Goal: Entertainment & Leisure: Consume media (video, audio)

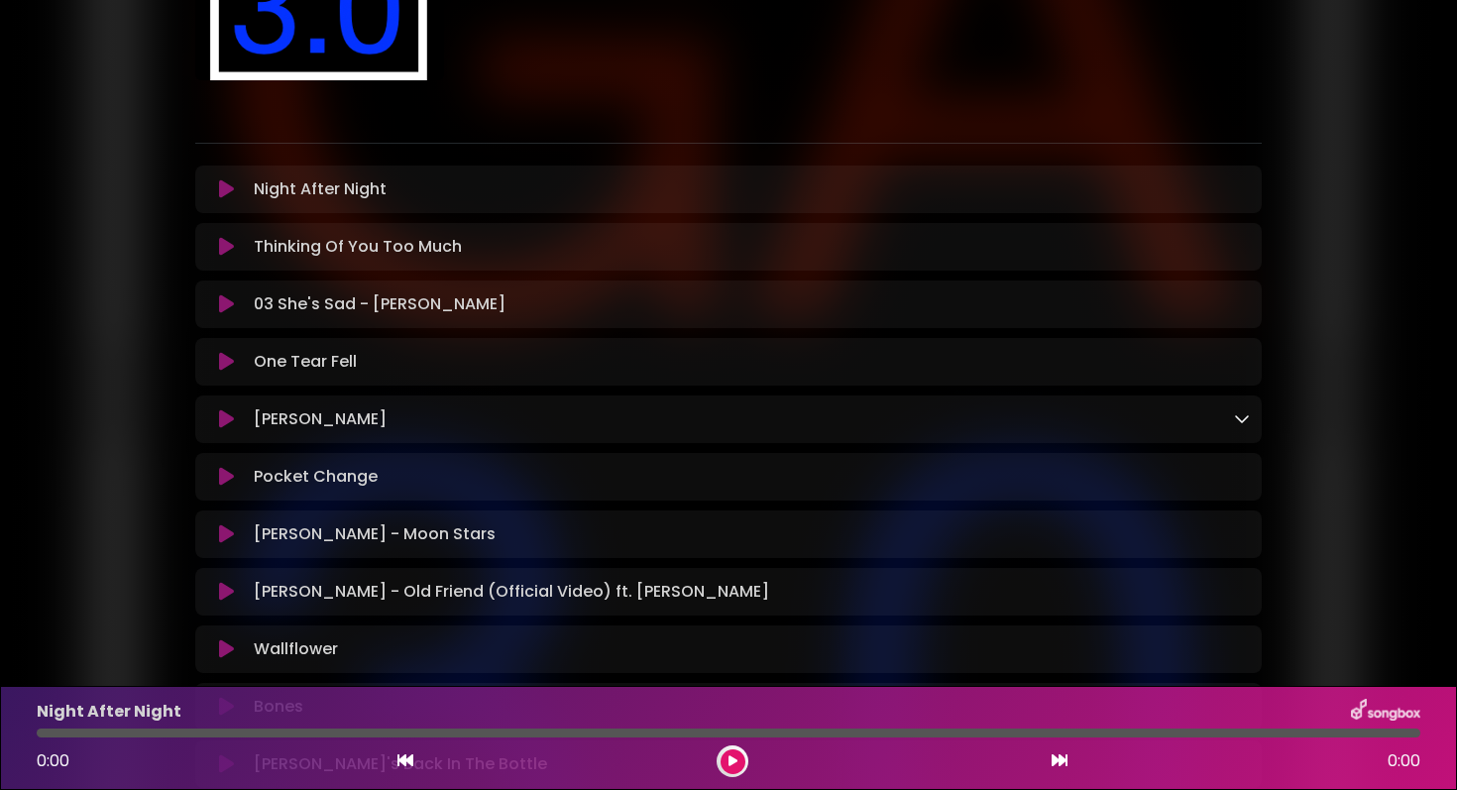
scroll to position [305, 0]
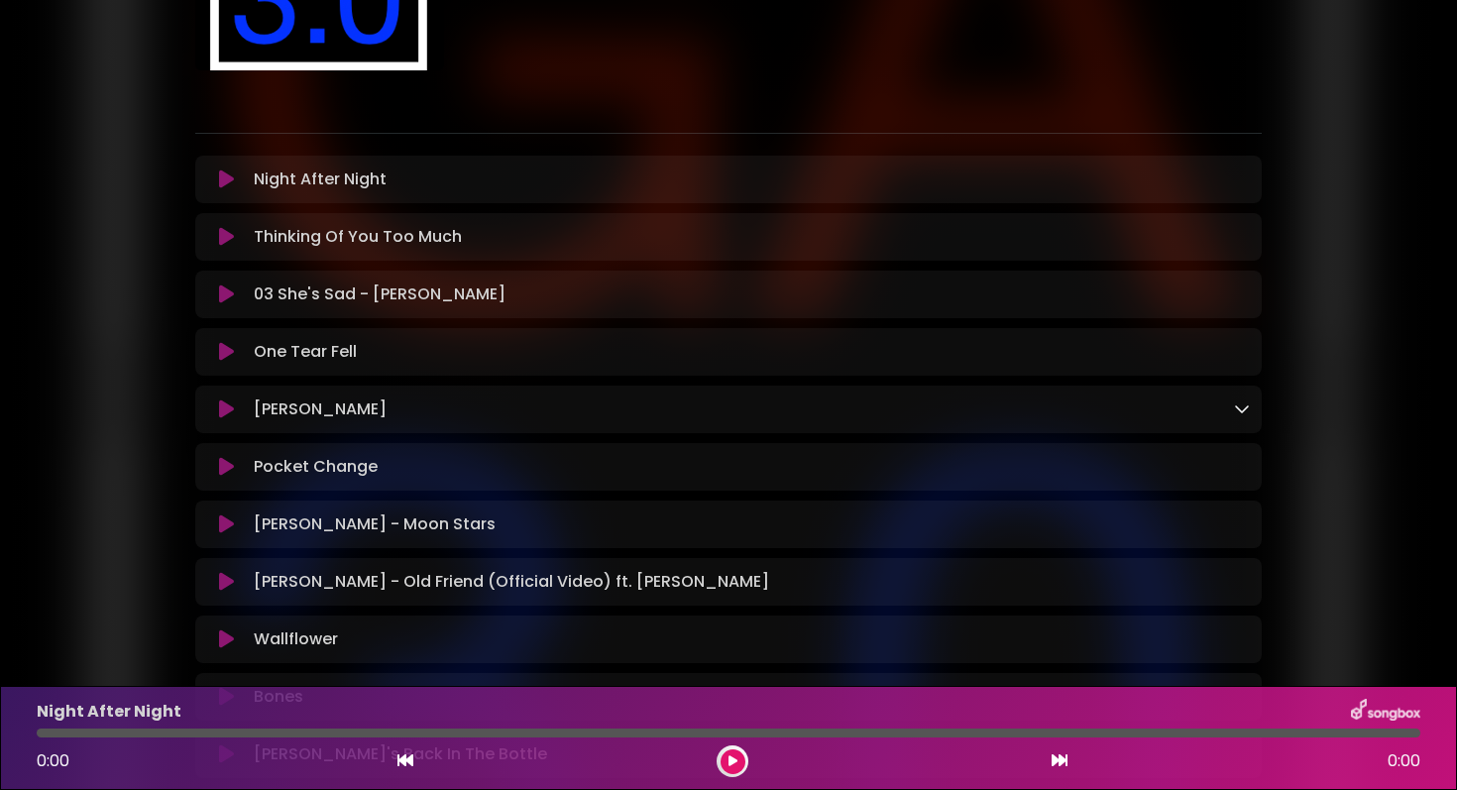
click at [227, 180] on icon at bounding box center [226, 180] width 15 height 20
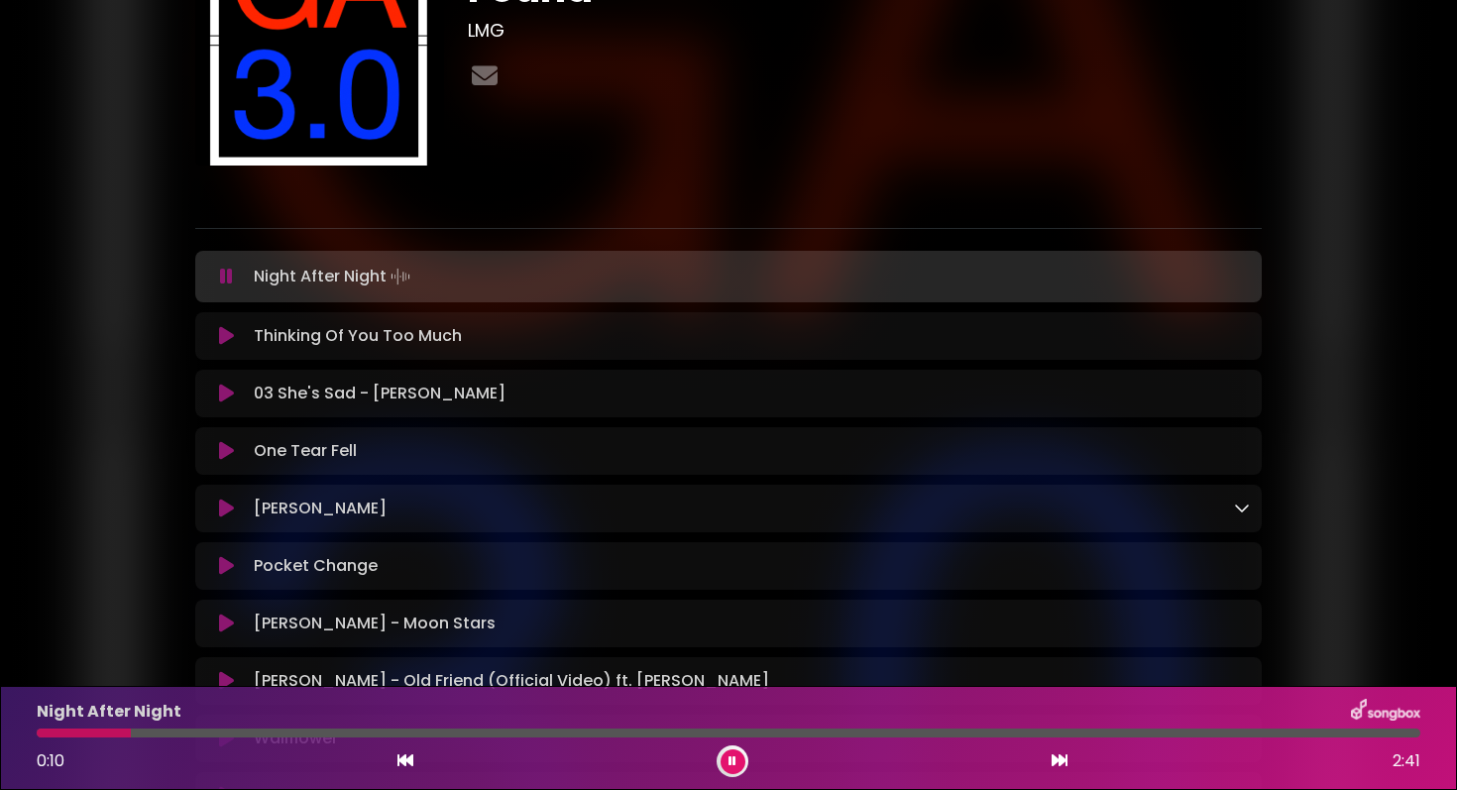
scroll to position [281, 0]
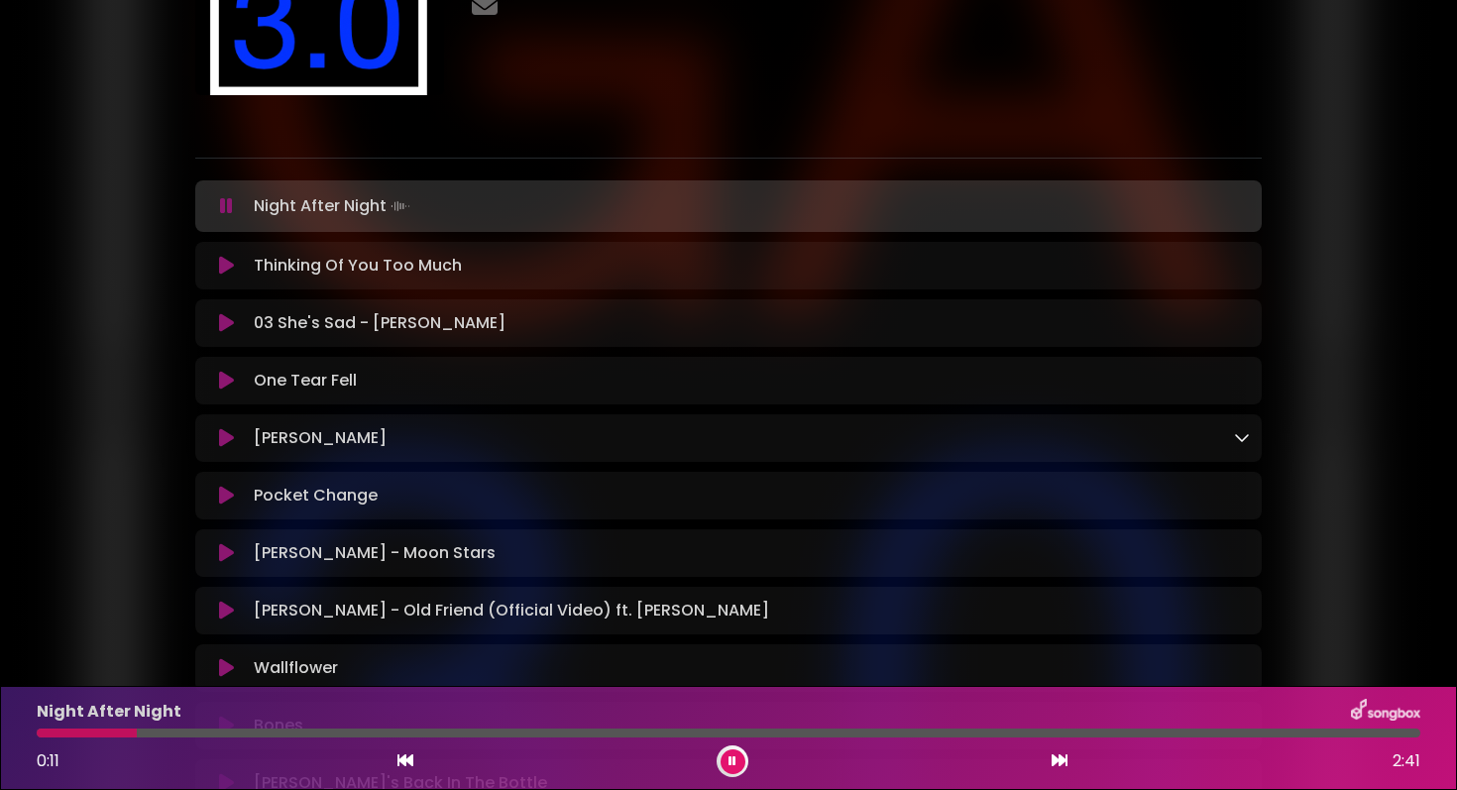
click at [221, 261] on icon at bounding box center [226, 266] width 15 height 20
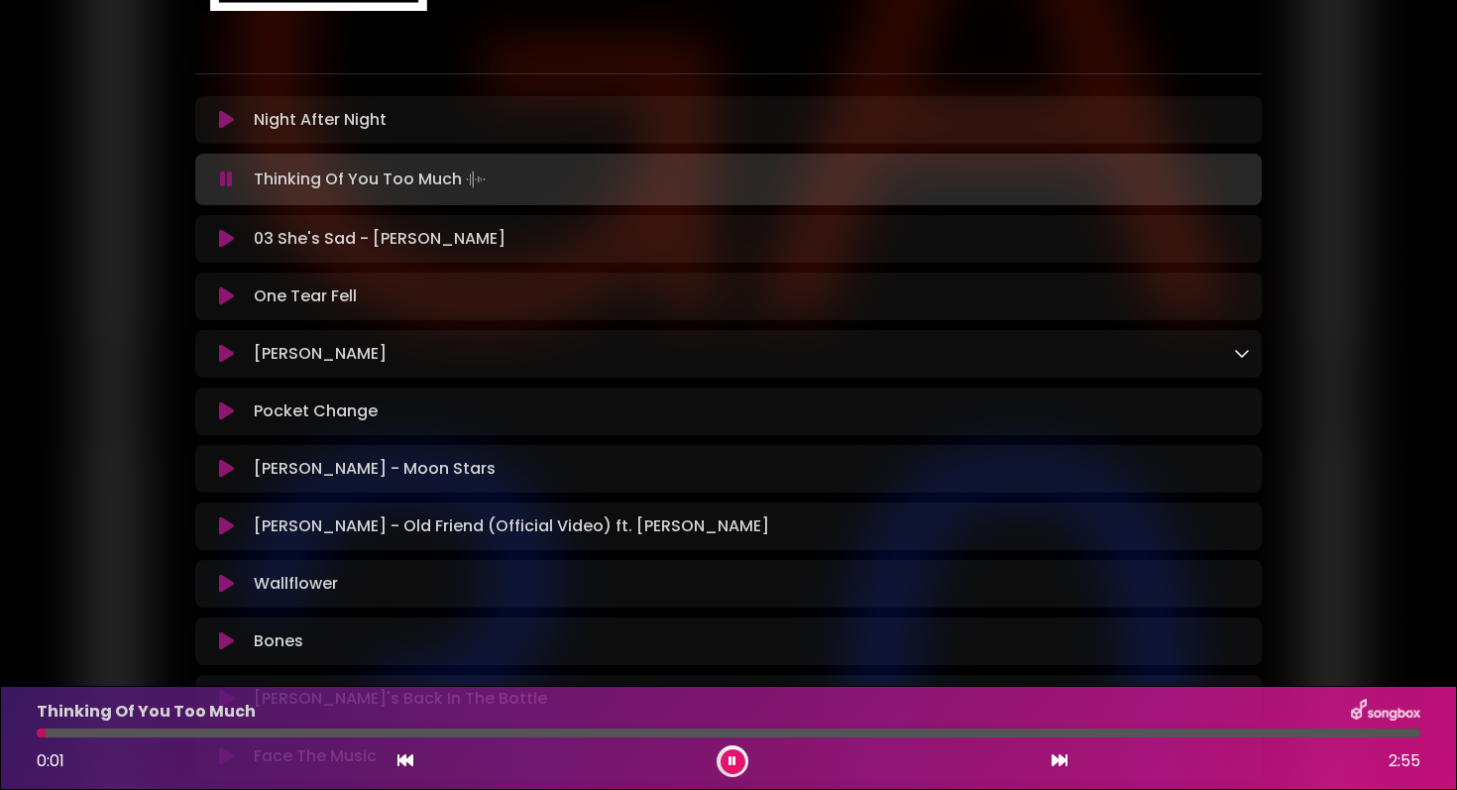
scroll to position [417, 0]
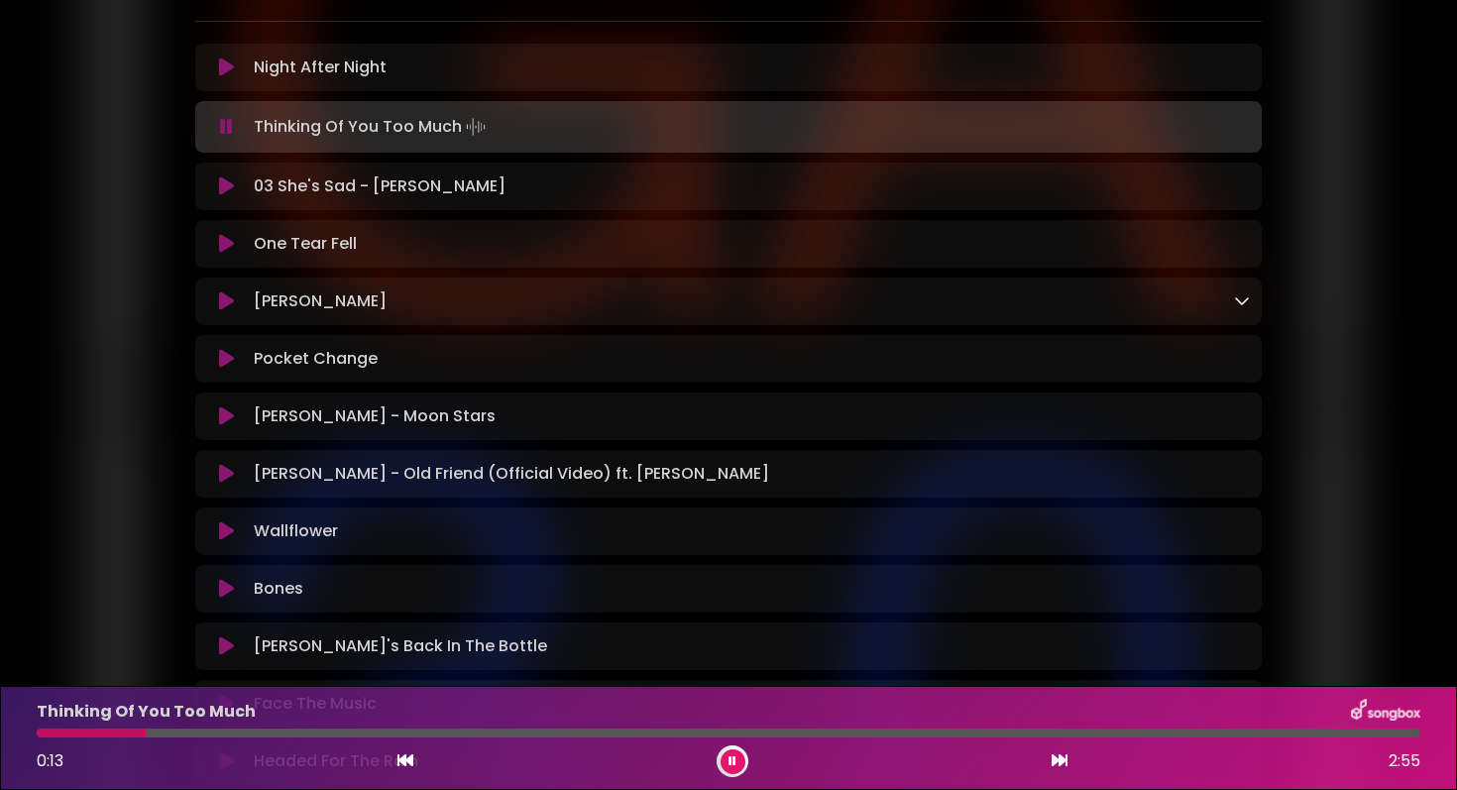
click at [225, 188] on icon at bounding box center [226, 186] width 15 height 20
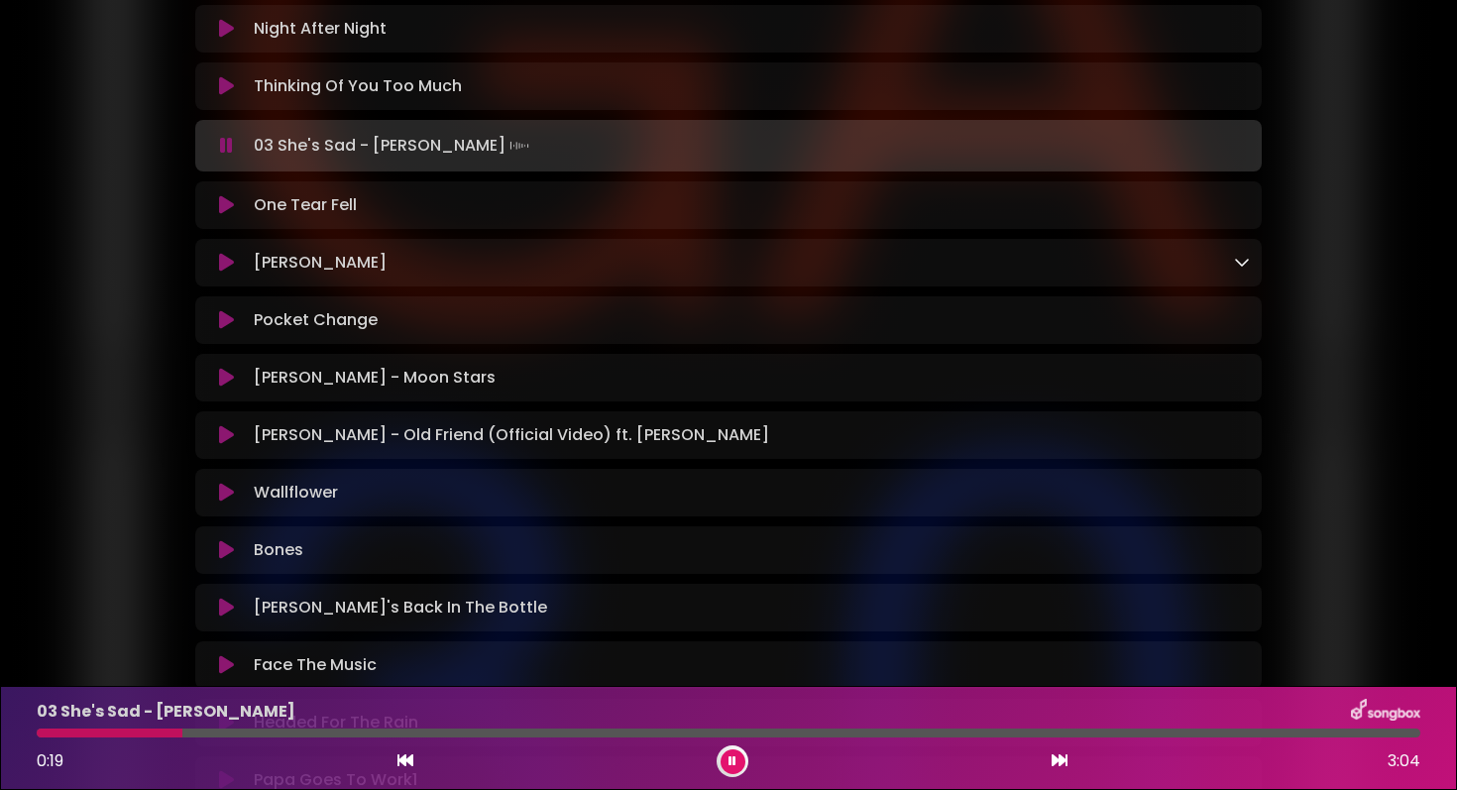
scroll to position [452, 0]
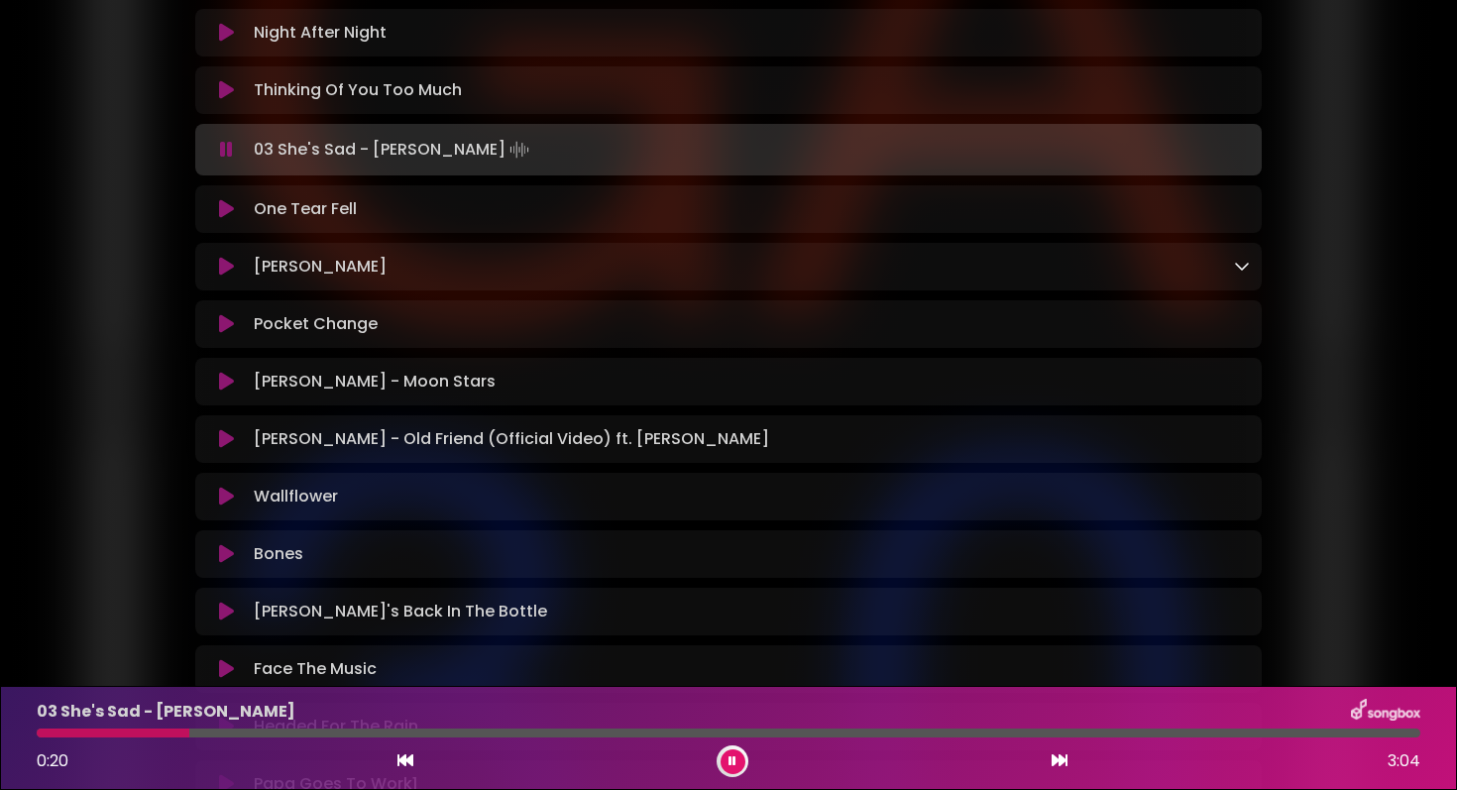
click at [229, 207] on icon at bounding box center [226, 209] width 15 height 20
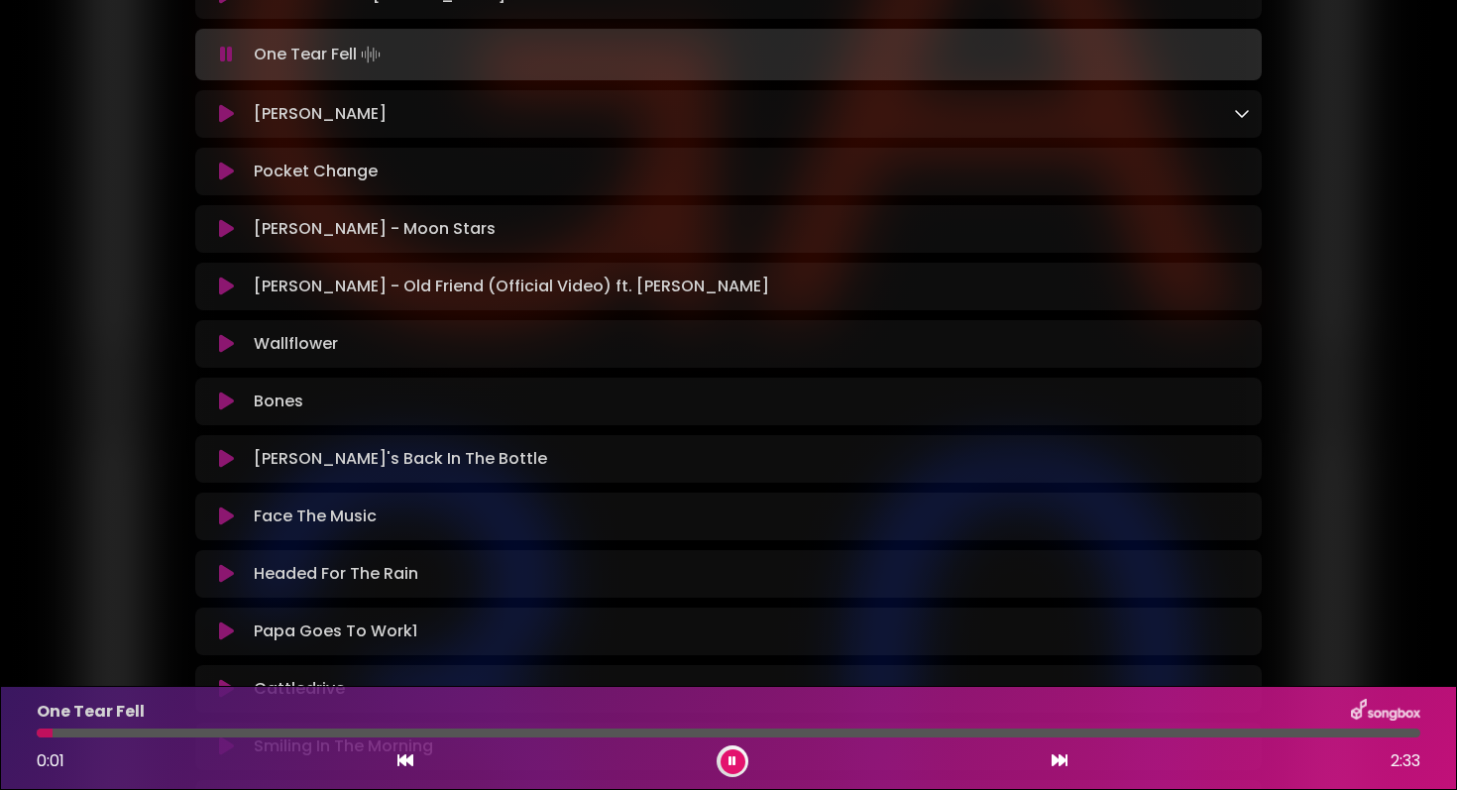
scroll to position [606, 0]
click at [225, 112] on icon at bounding box center [226, 113] width 15 height 20
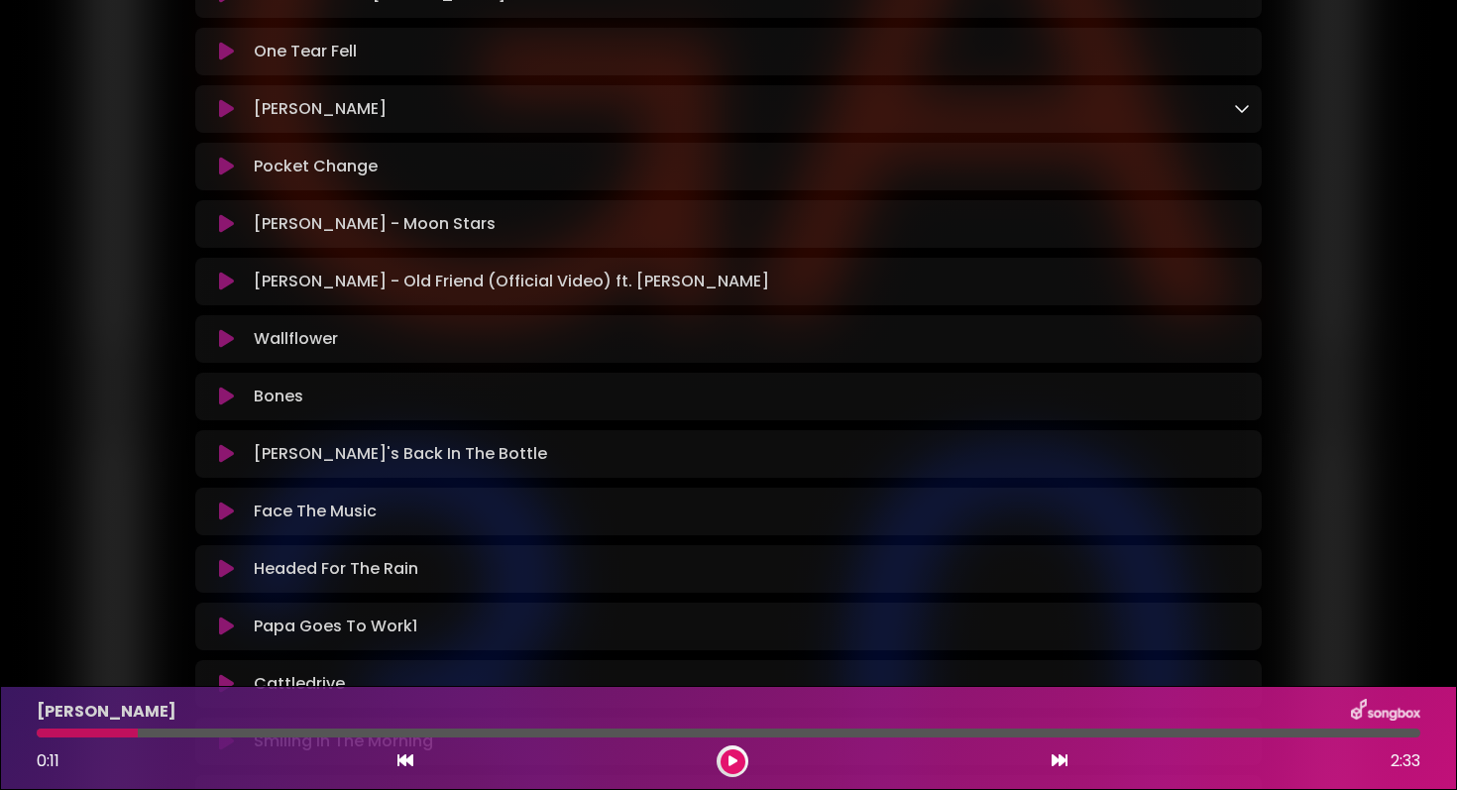
click at [225, 112] on icon at bounding box center [226, 109] width 15 height 20
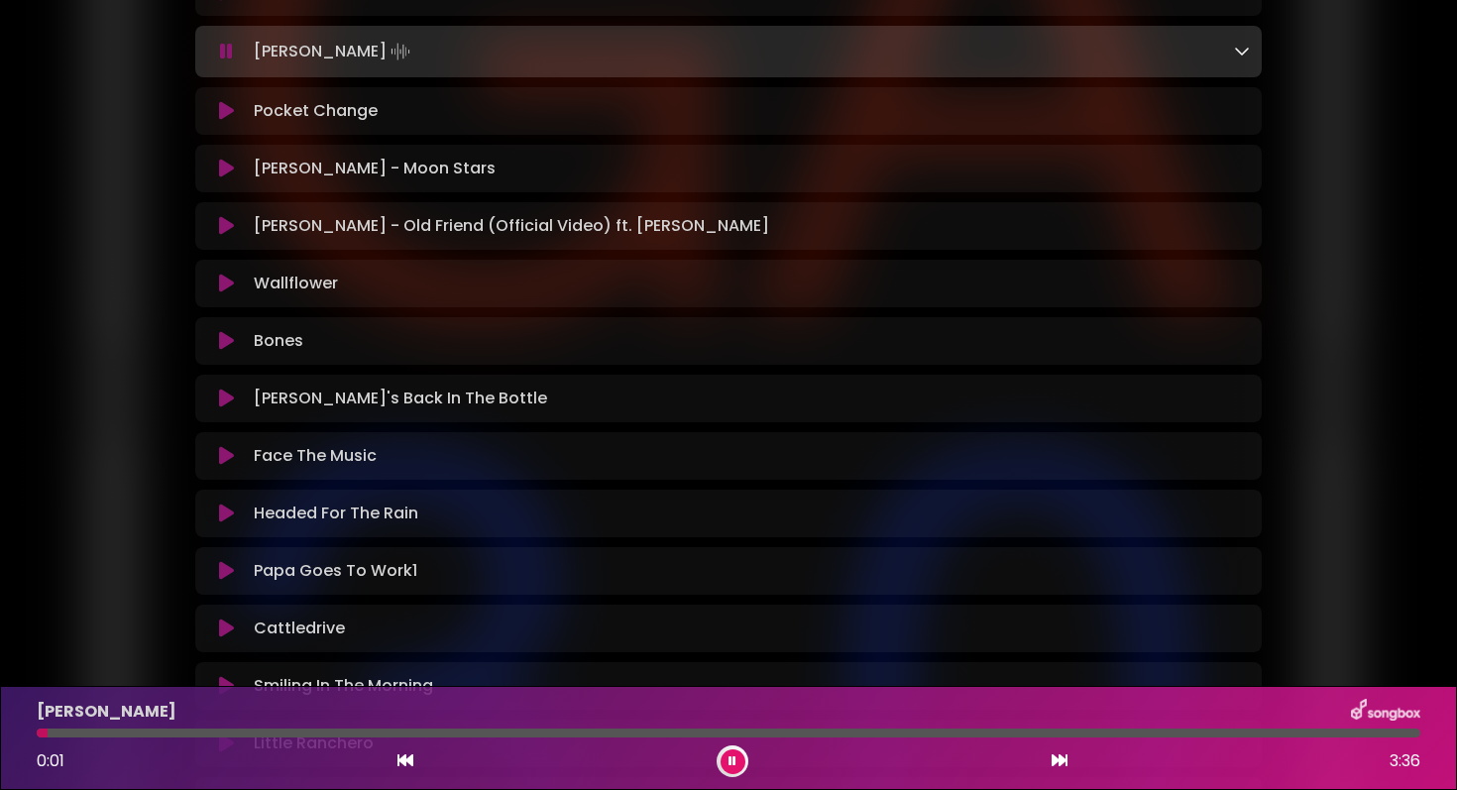
scroll to position [673, 0]
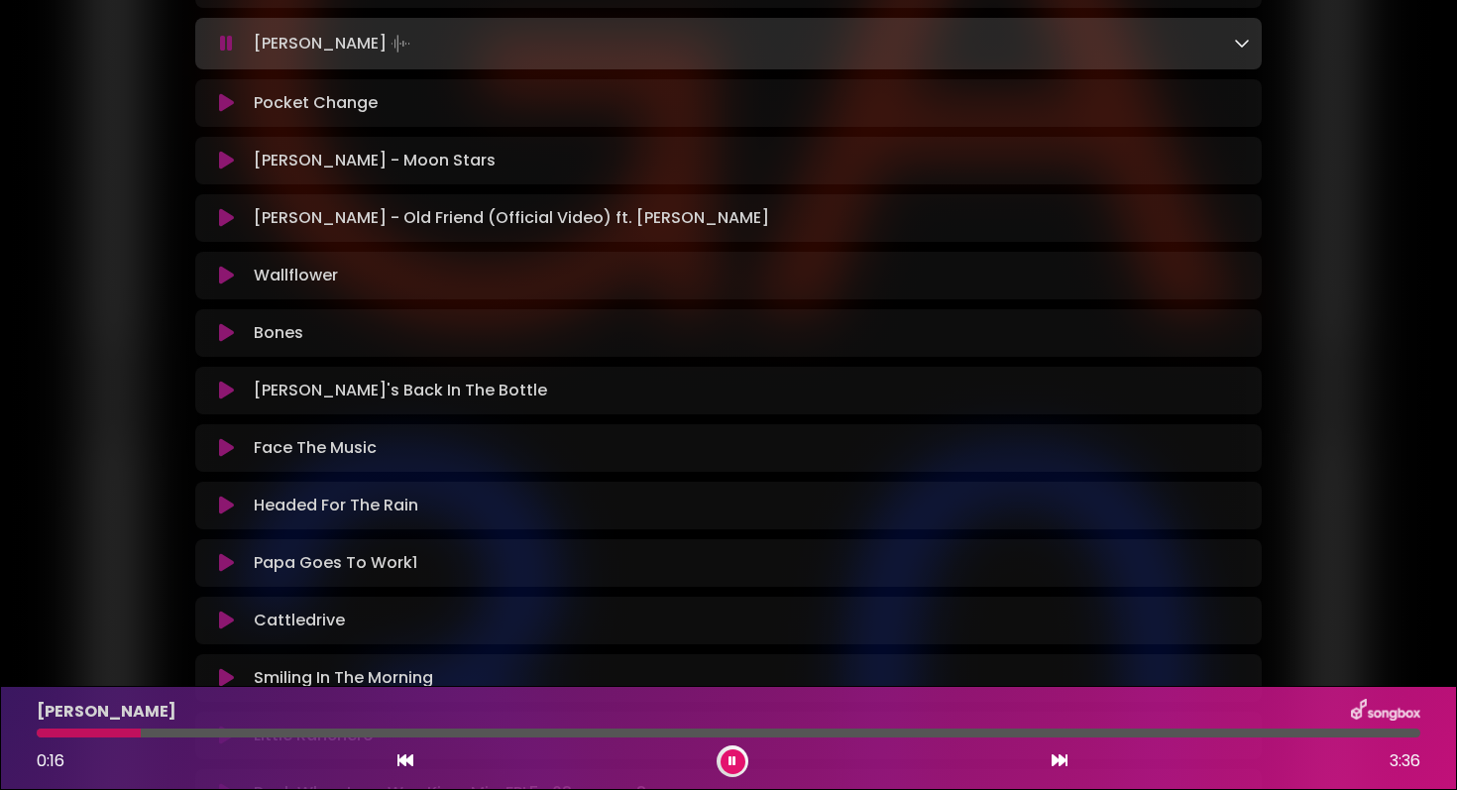
click at [229, 106] on icon at bounding box center [226, 103] width 15 height 20
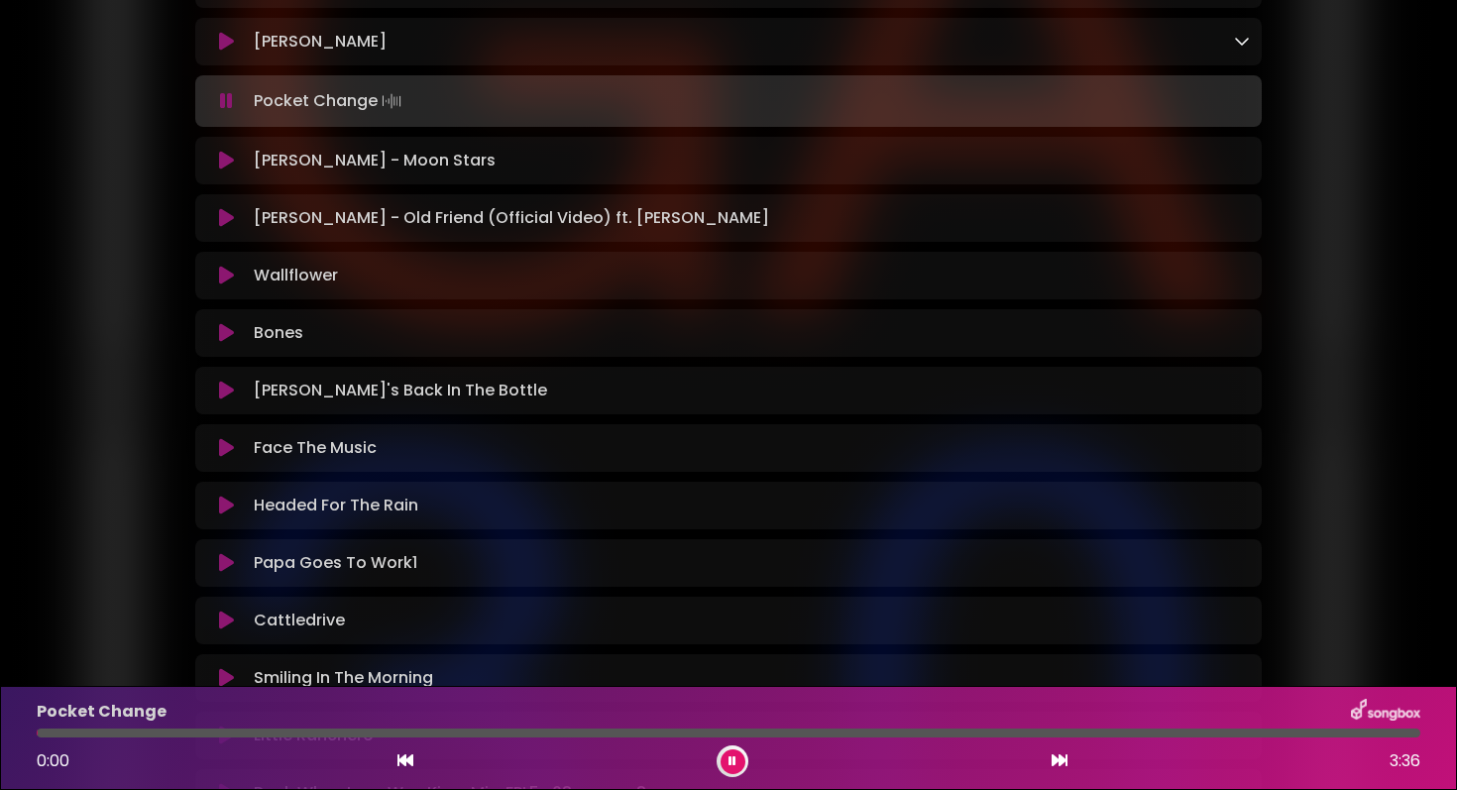
click at [228, 98] on icon at bounding box center [226, 101] width 13 height 20
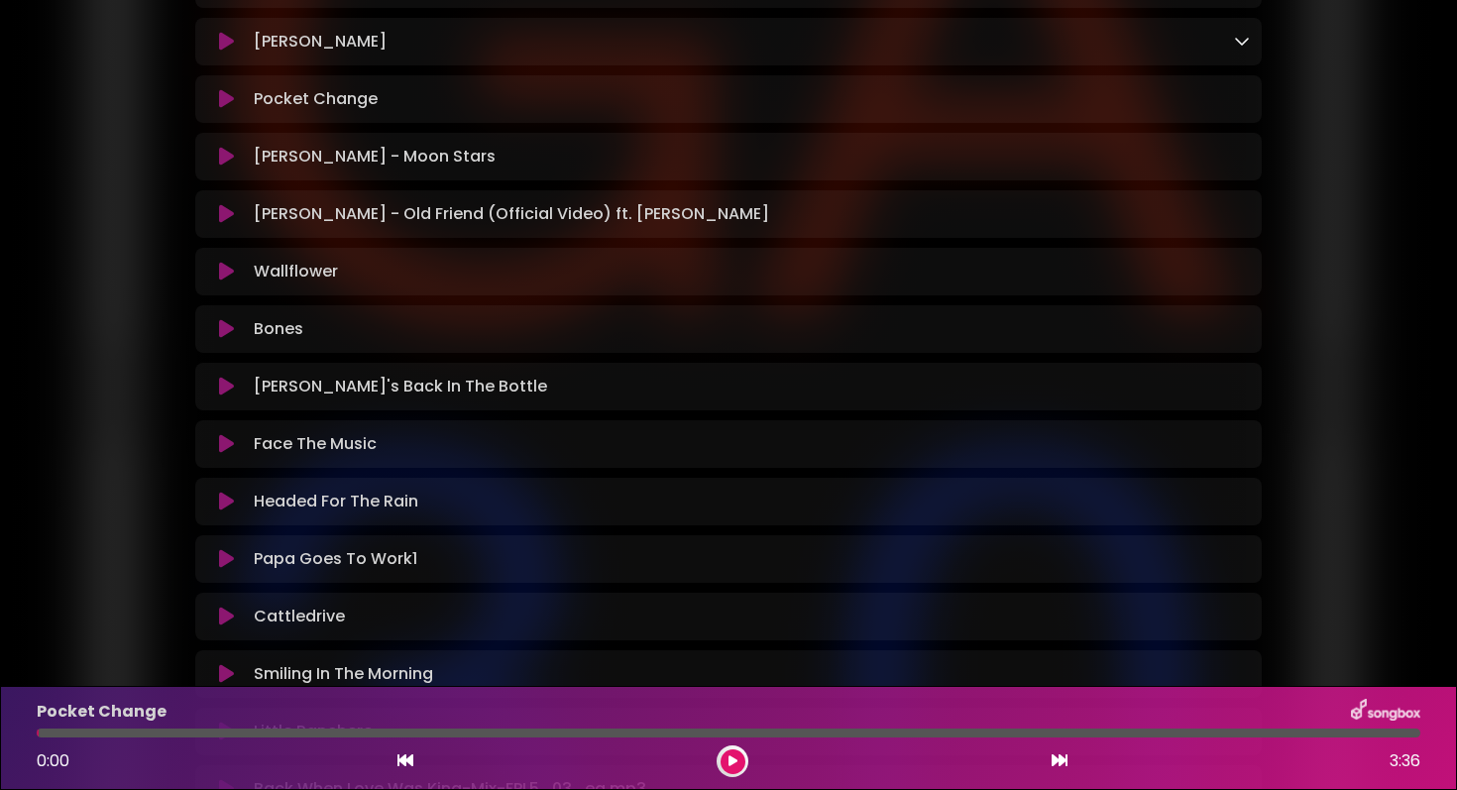
click at [228, 98] on icon at bounding box center [226, 99] width 15 height 20
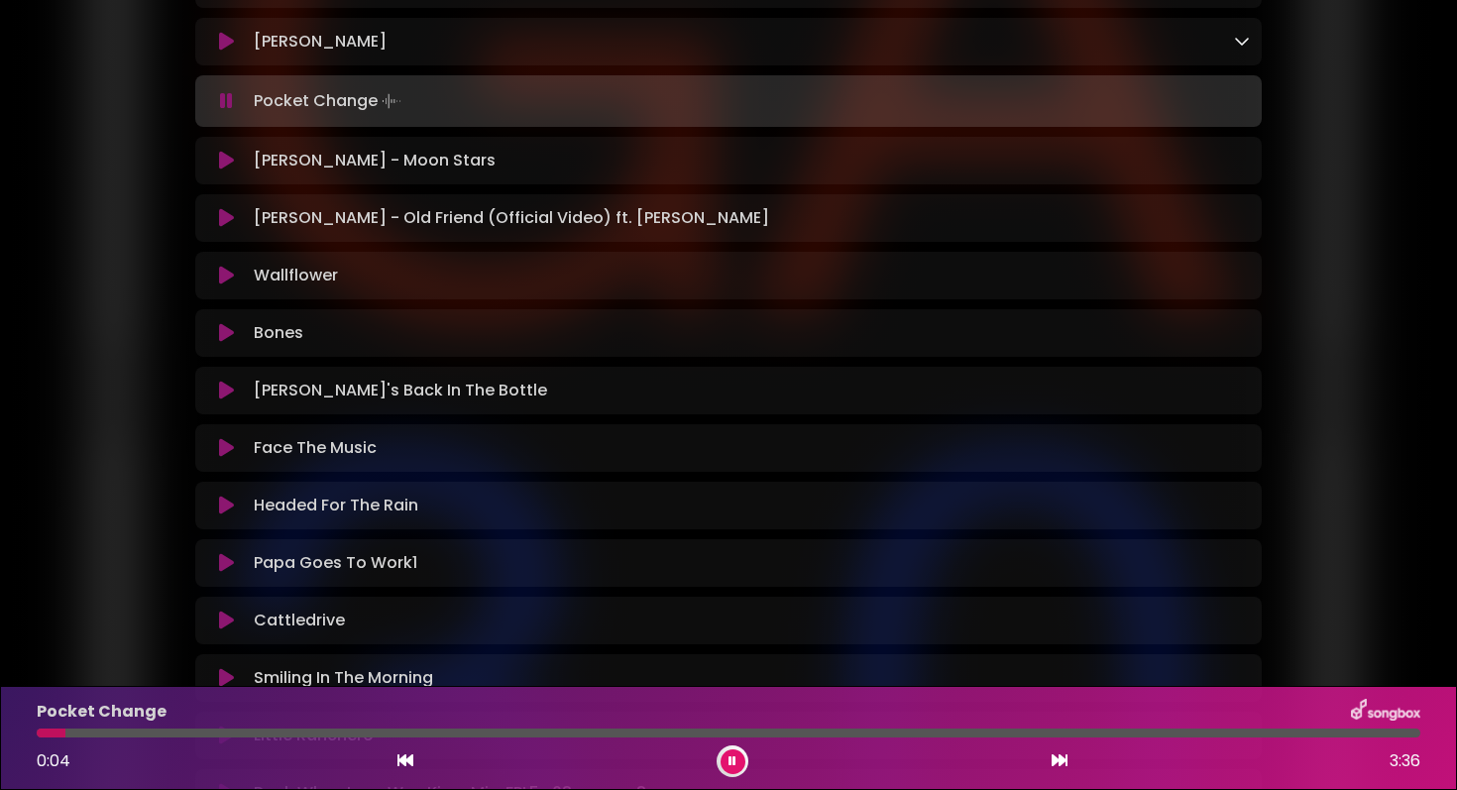
click at [226, 161] on icon at bounding box center [226, 161] width 15 height 20
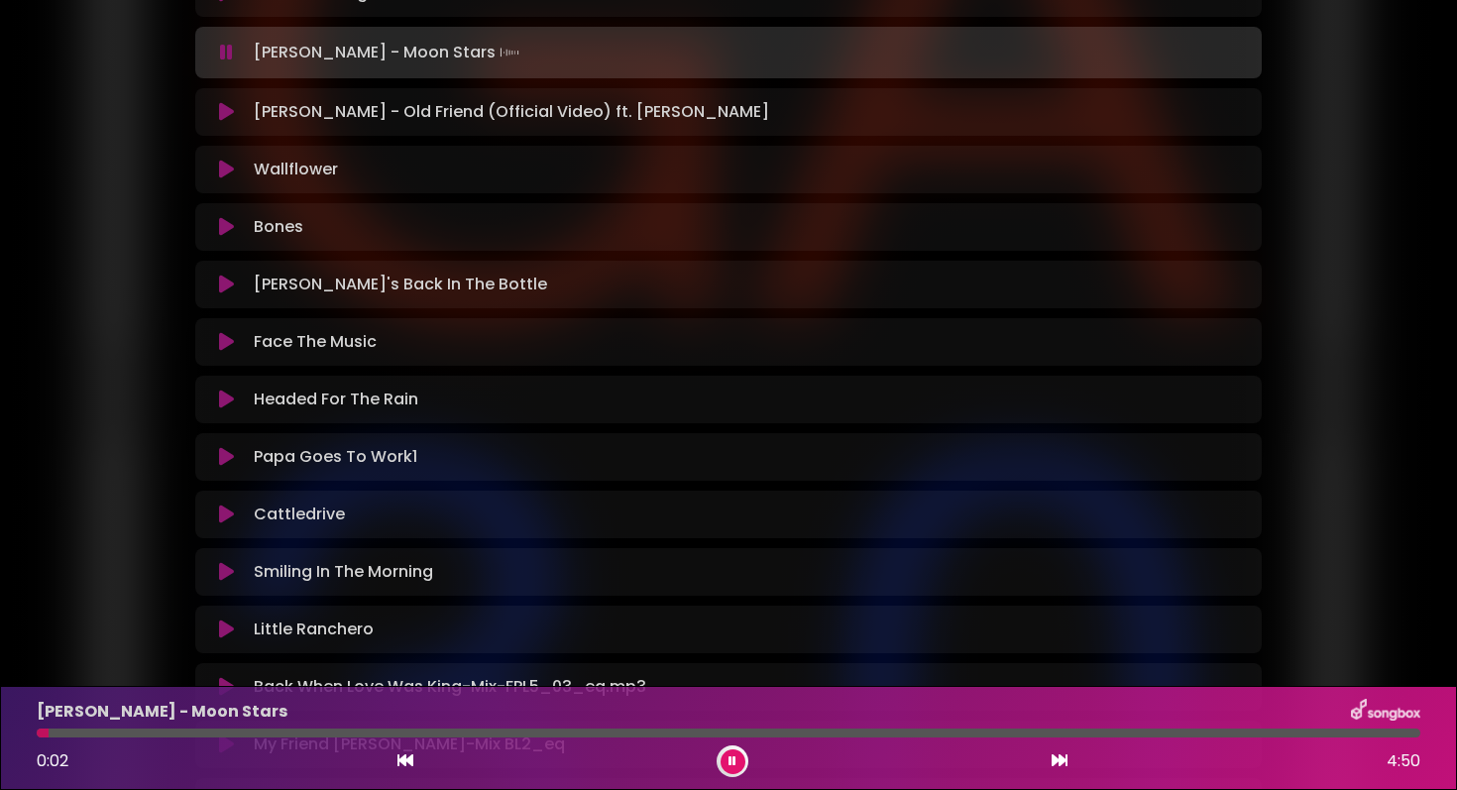
scroll to position [790, 0]
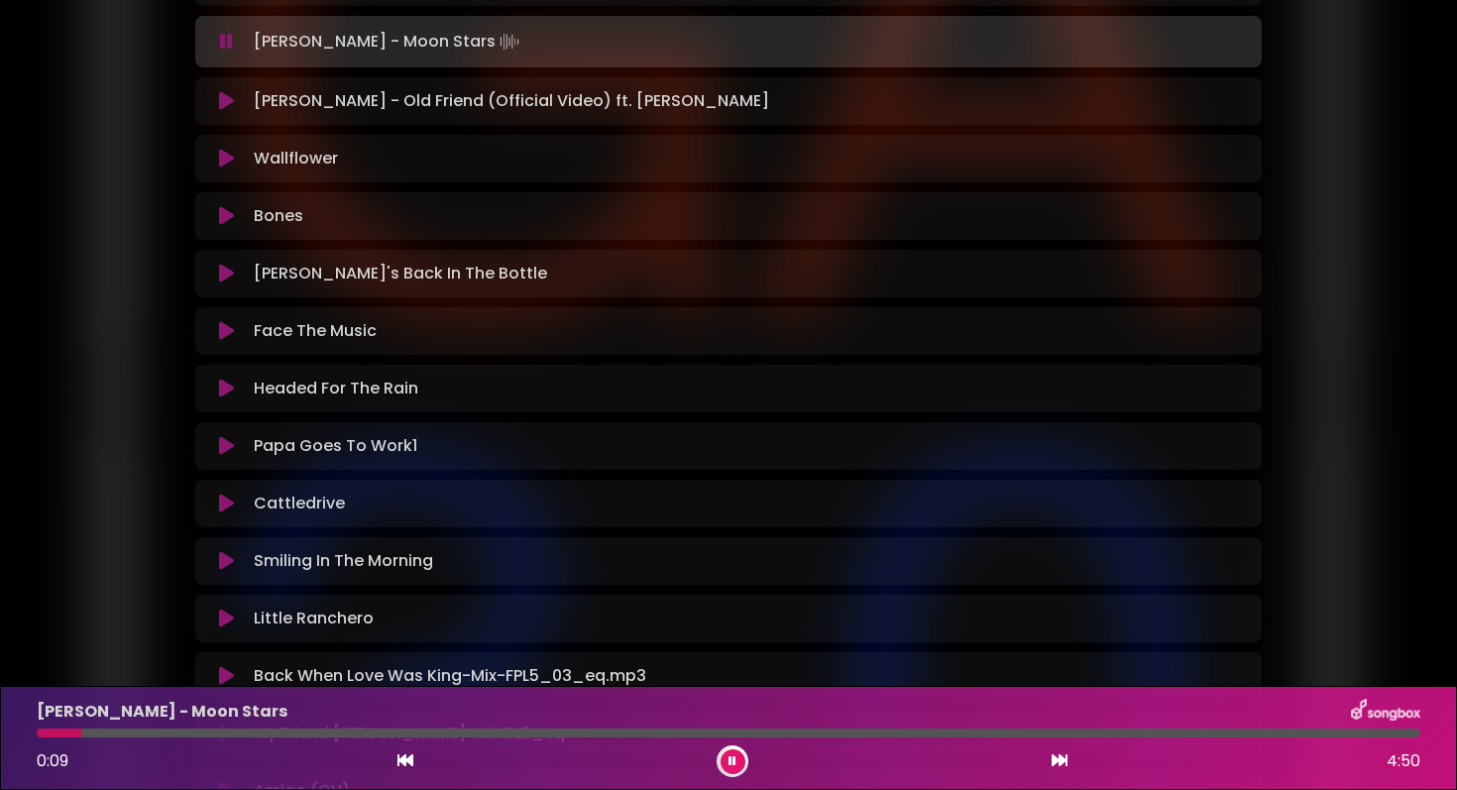
click at [228, 96] on icon at bounding box center [226, 101] width 15 height 20
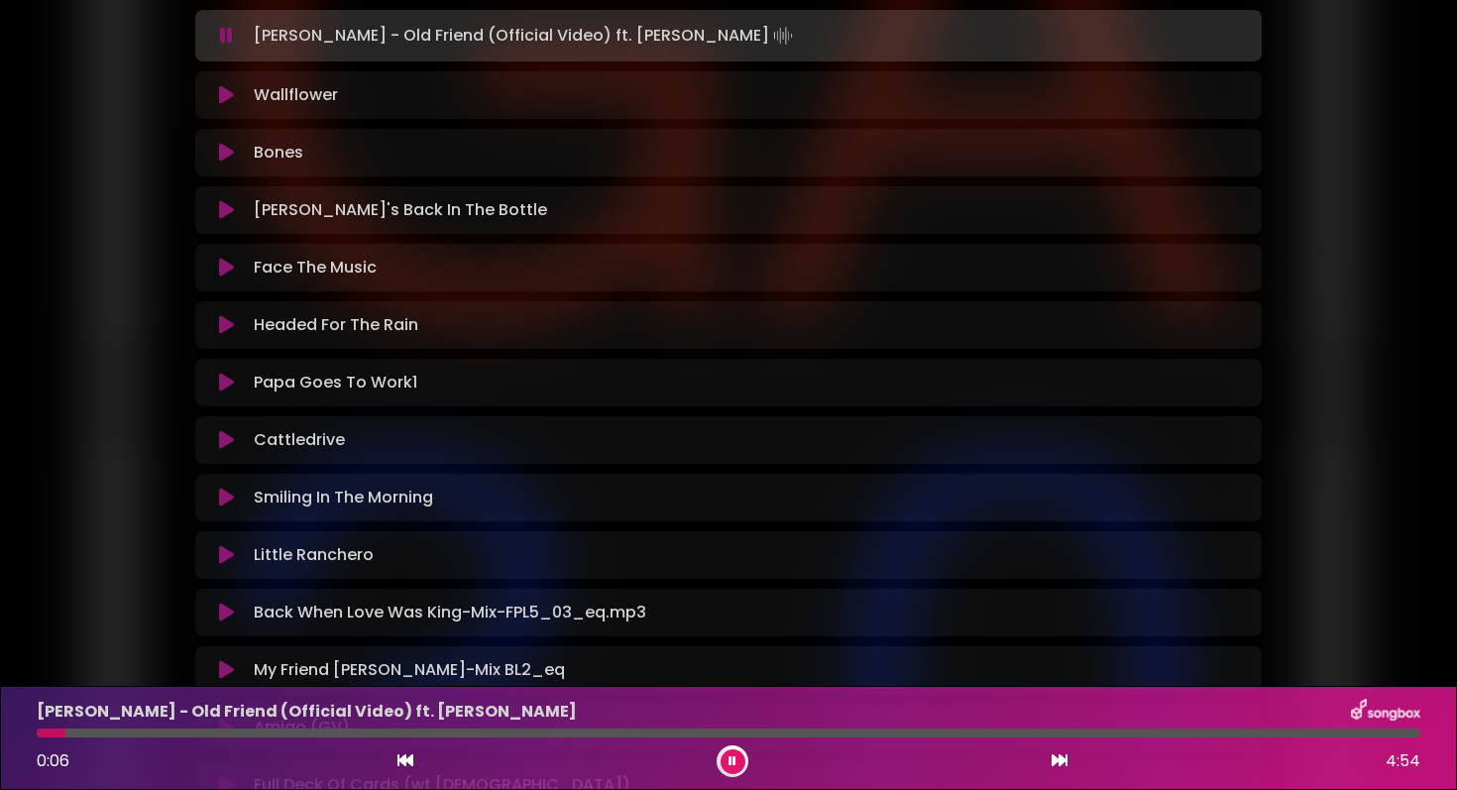
scroll to position [858, 0]
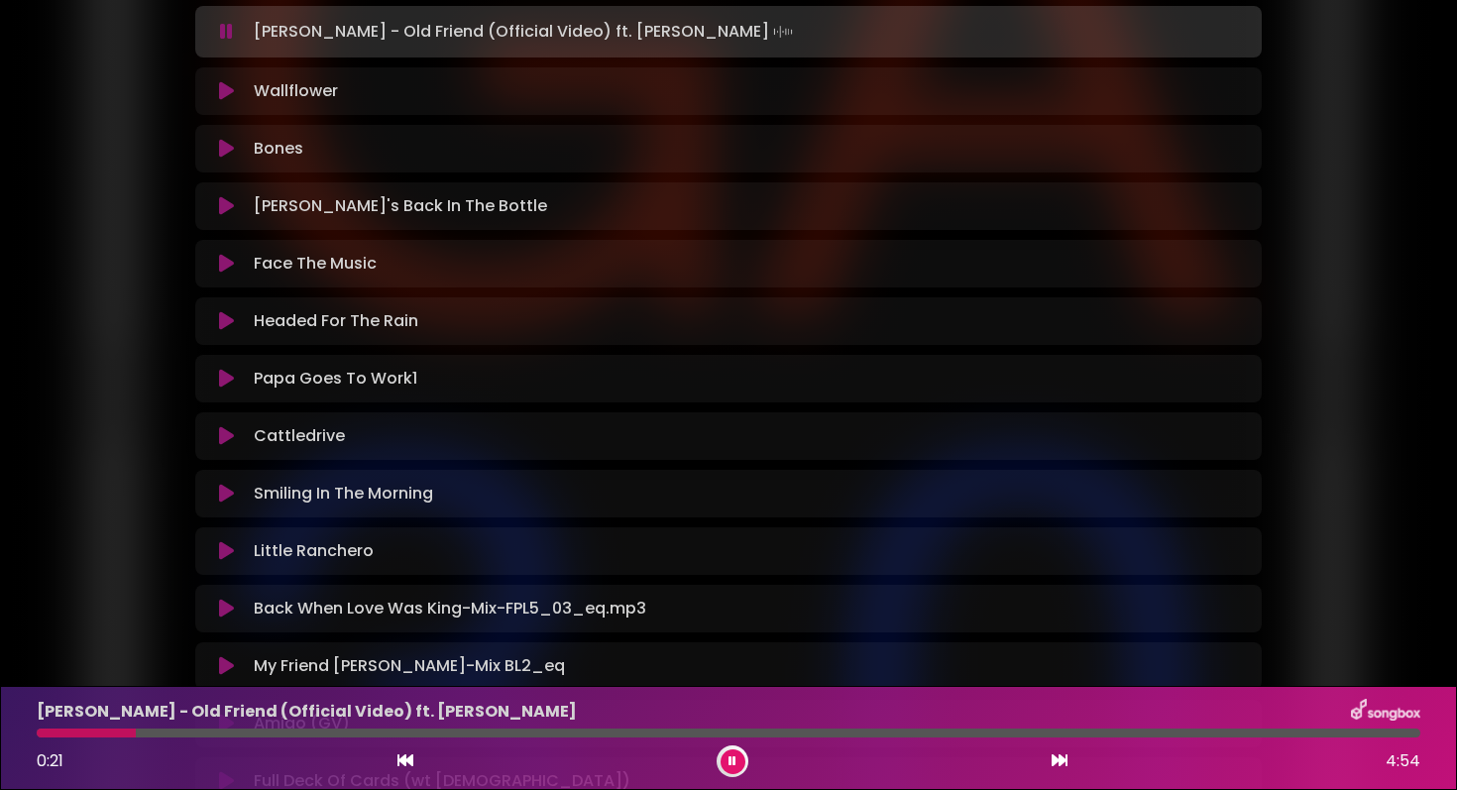
click at [222, 94] on icon at bounding box center [226, 91] width 15 height 20
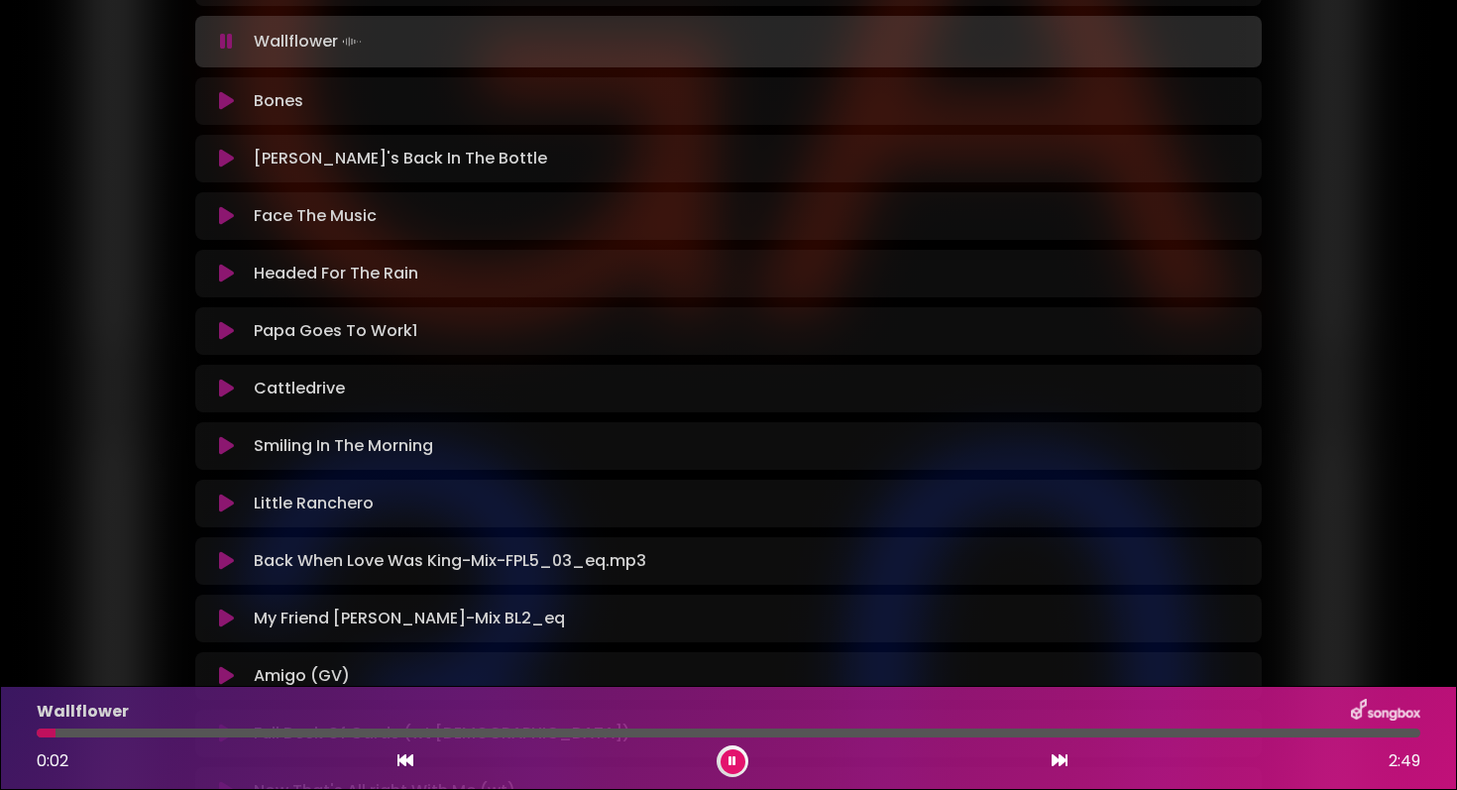
scroll to position [911, 0]
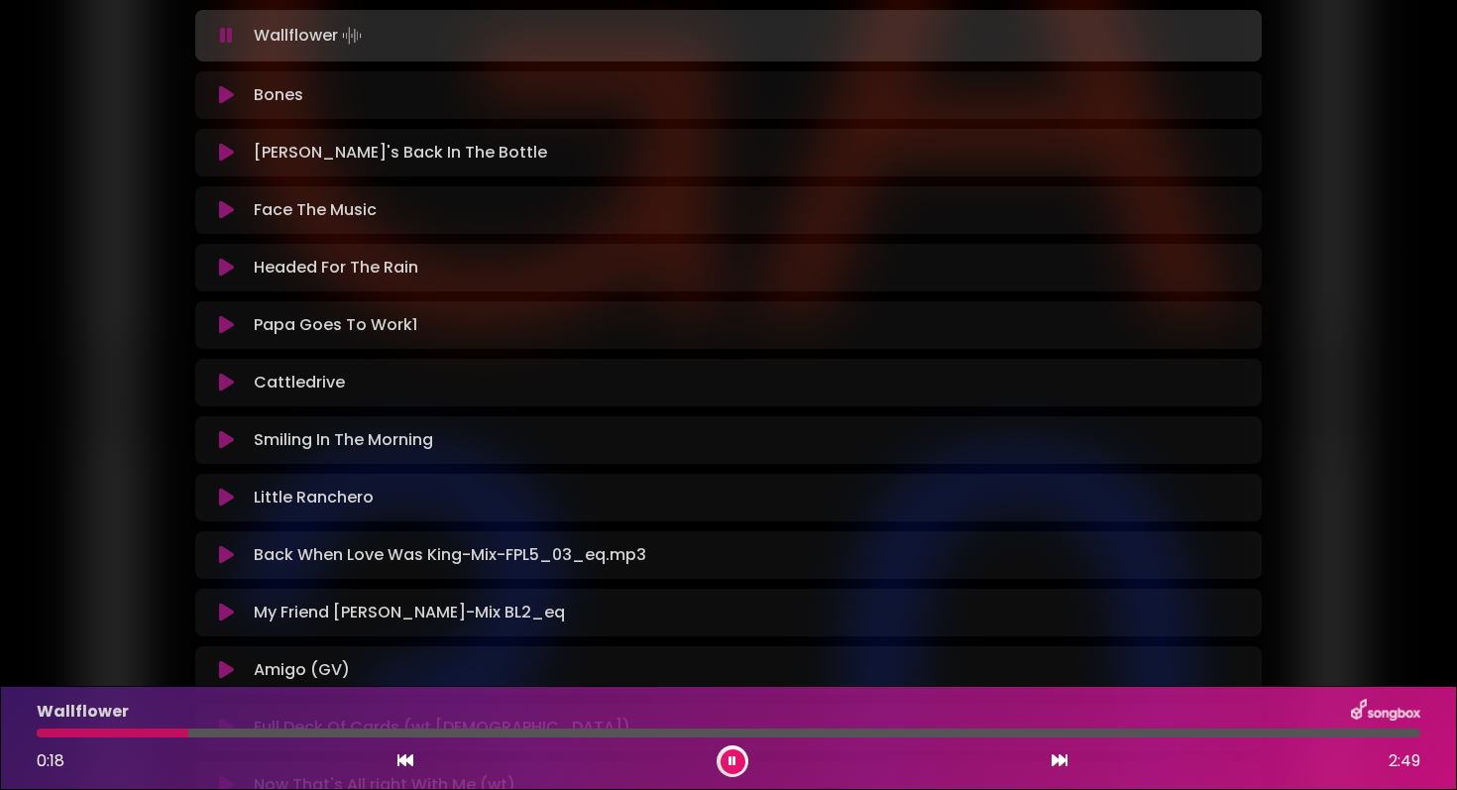
click at [226, 92] on icon at bounding box center [226, 95] width 15 height 20
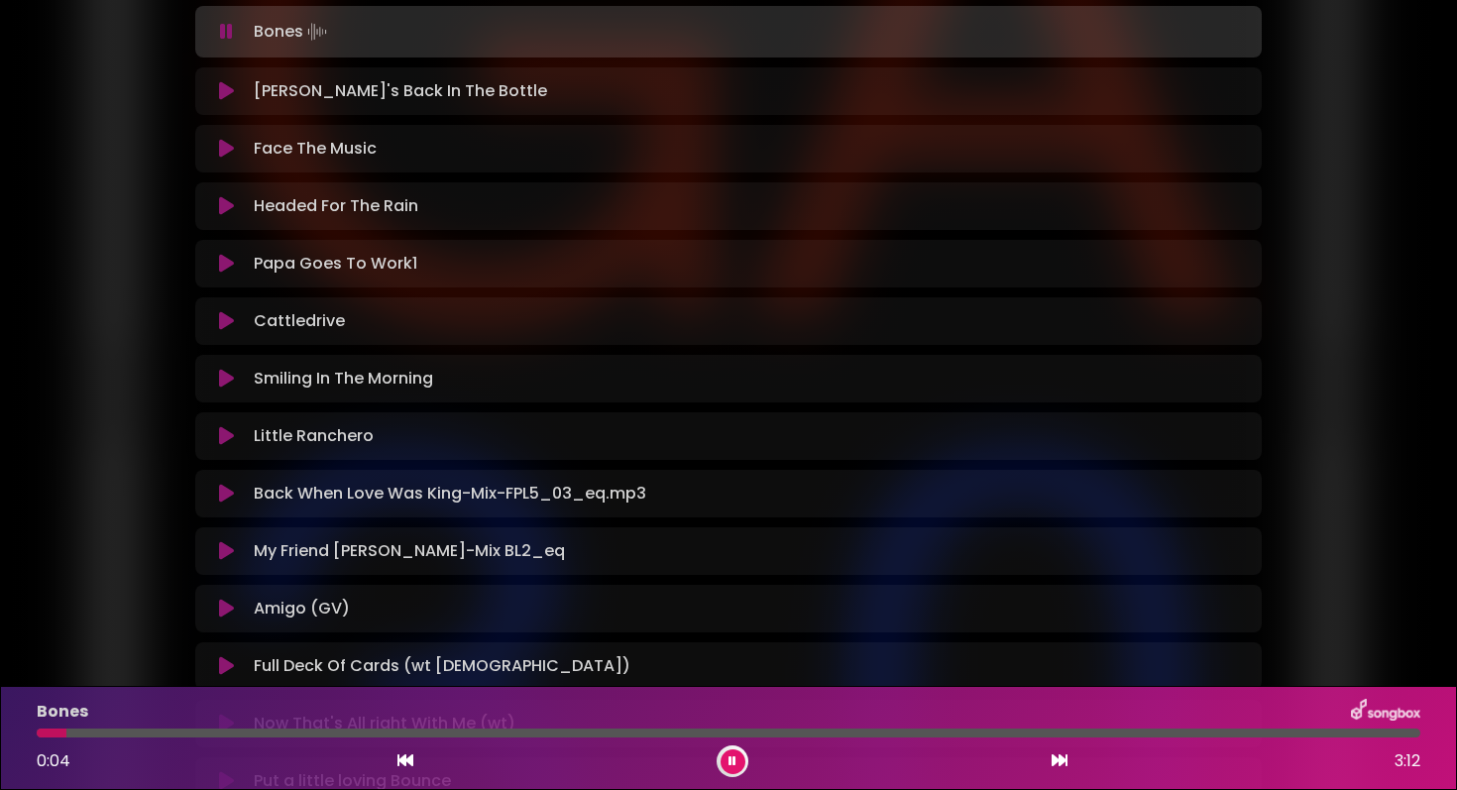
scroll to position [977, 0]
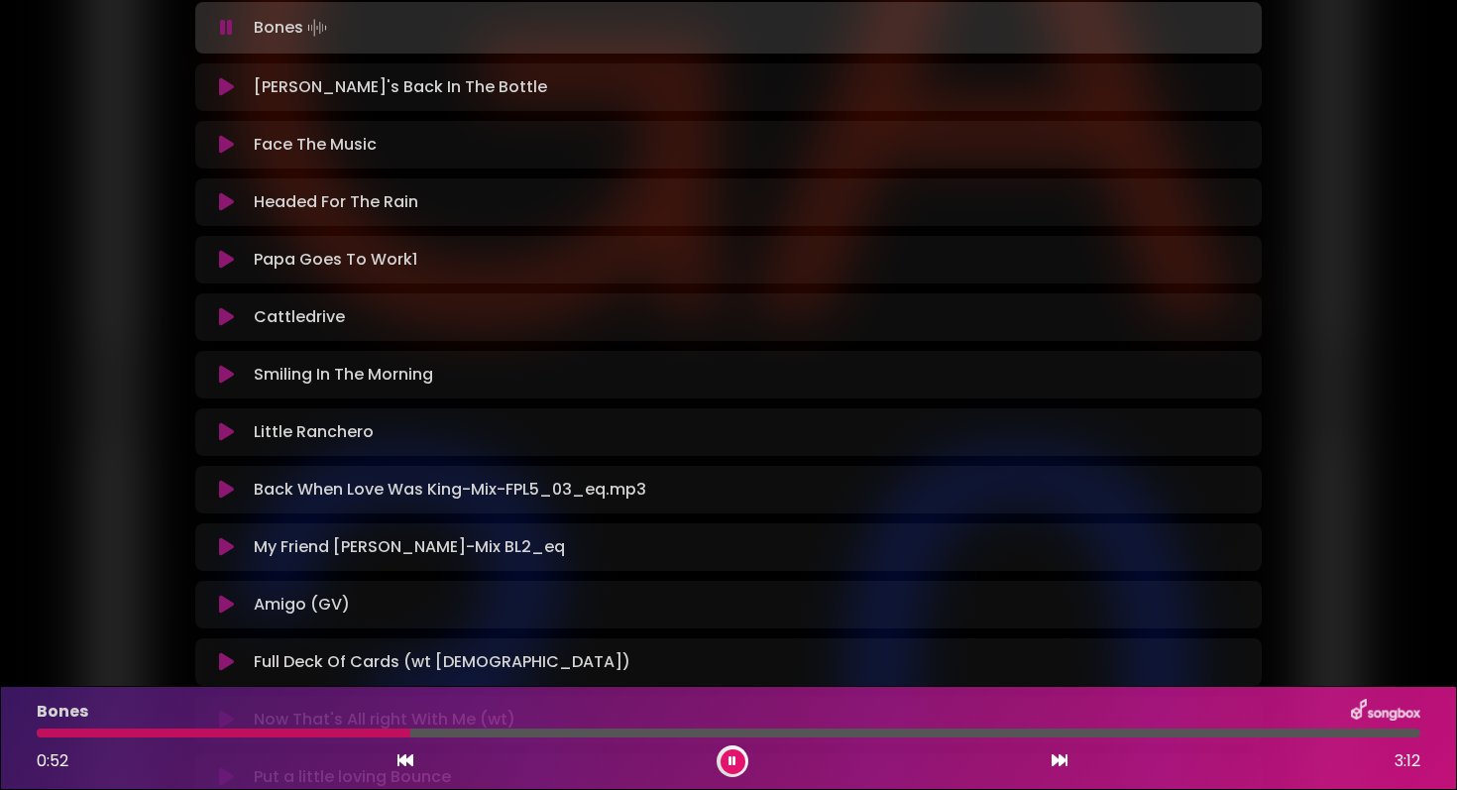
click at [226, 88] on icon at bounding box center [226, 87] width 15 height 20
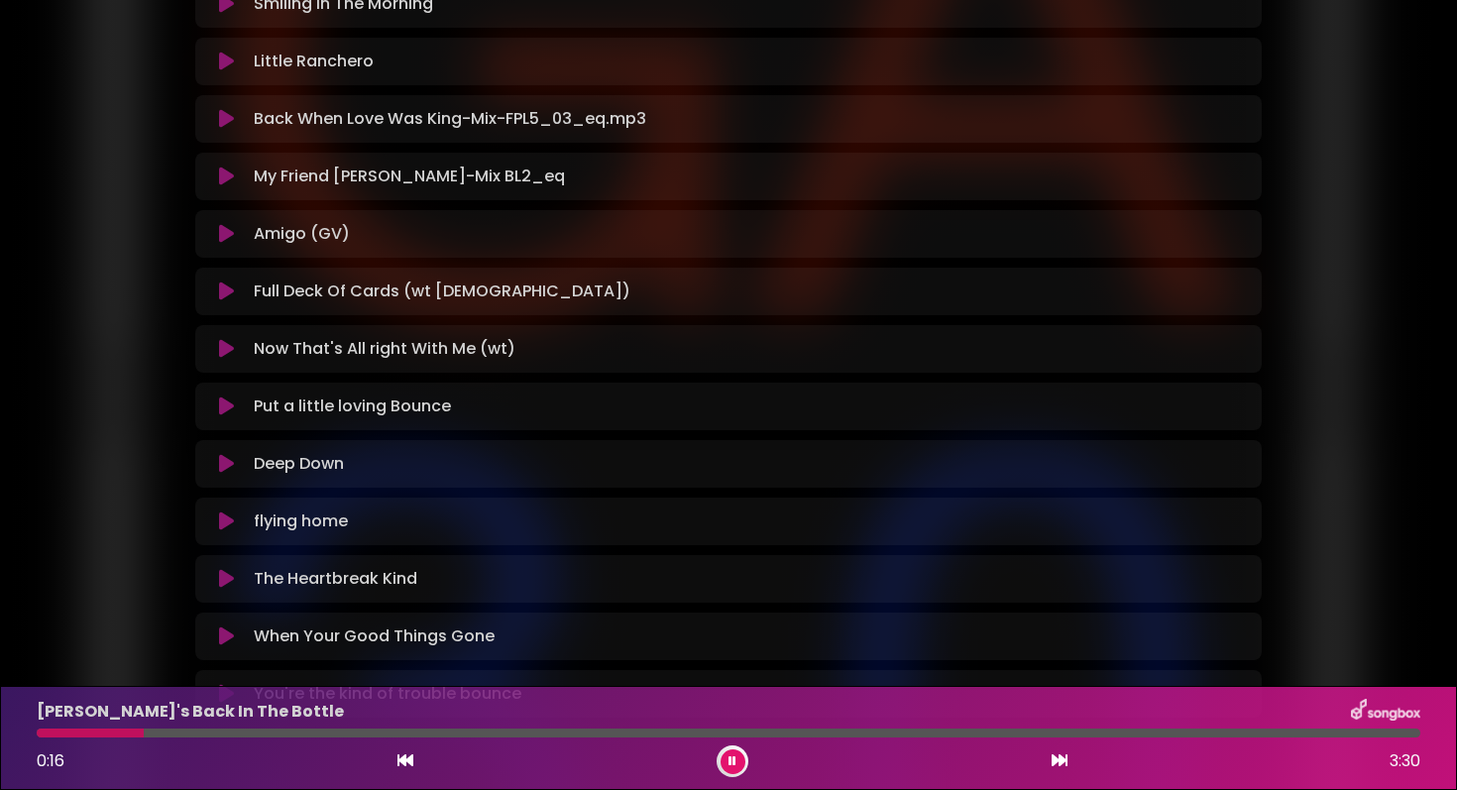
scroll to position [1350, 0]
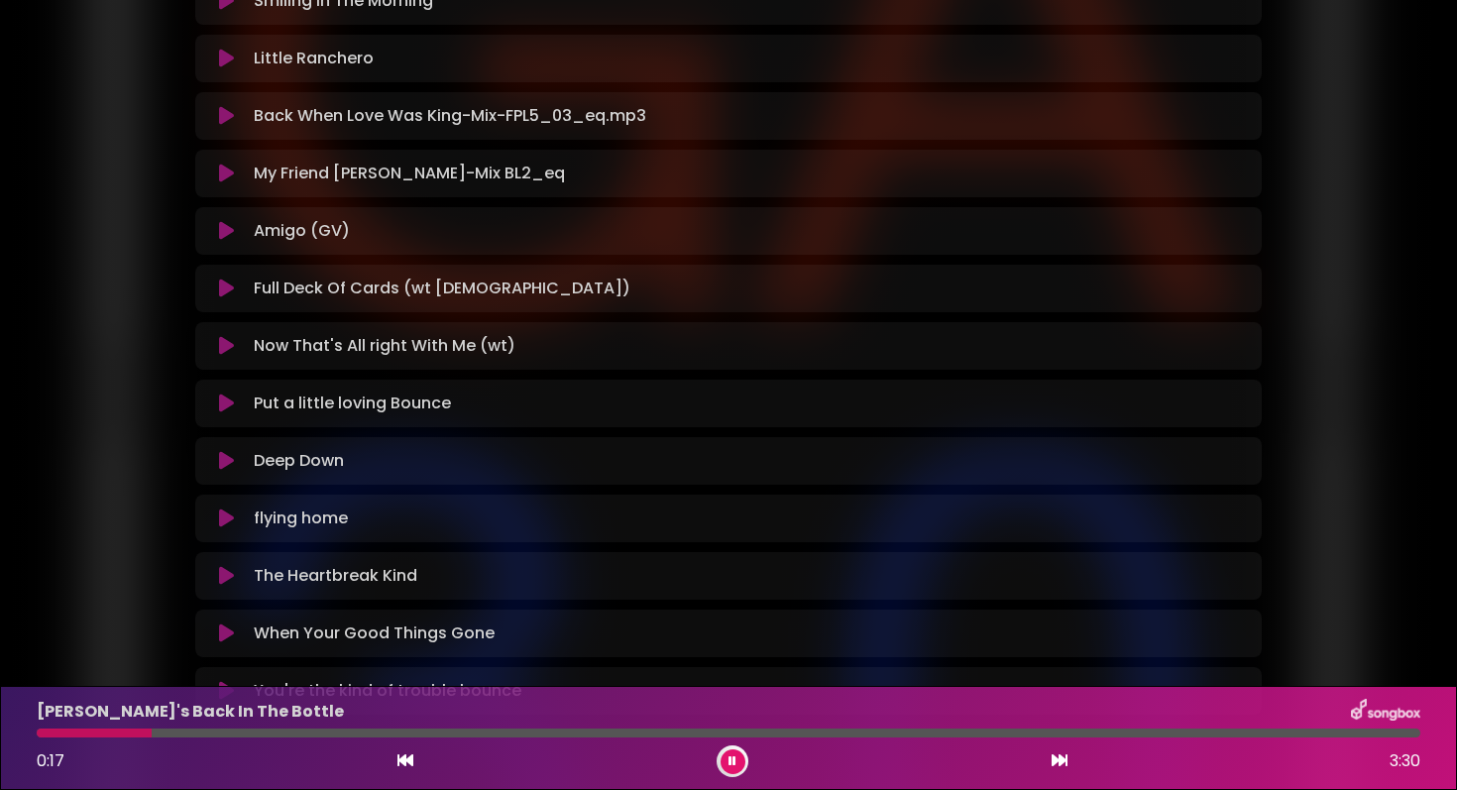
click at [222, 120] on icon at bounding box center [226, 116] width 15 height 20
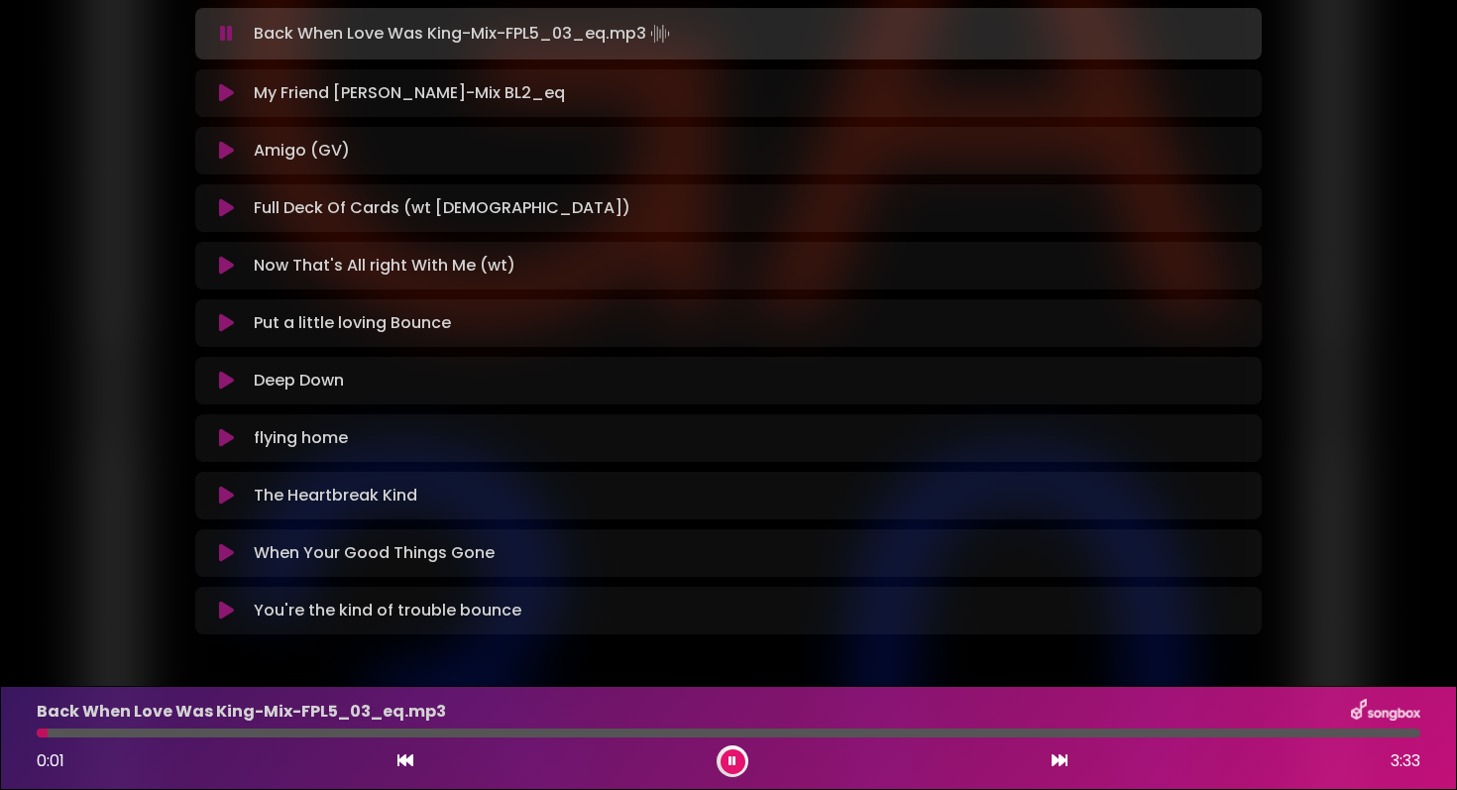
scroll to position [1433, 0]
click at [226, 319] on icon at bounding box center [226, 321] width 15 height 20
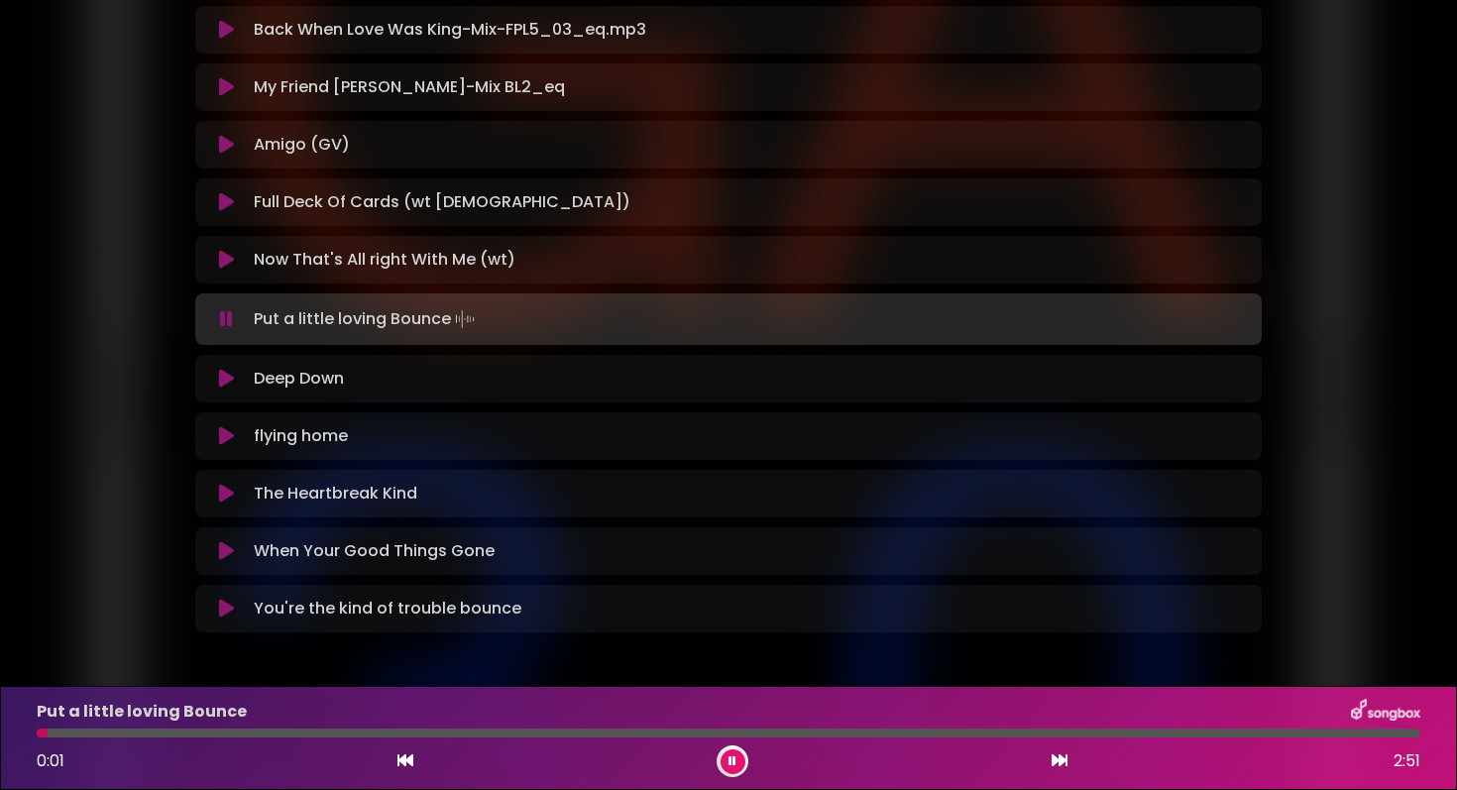
scroll to position [1505, 0]
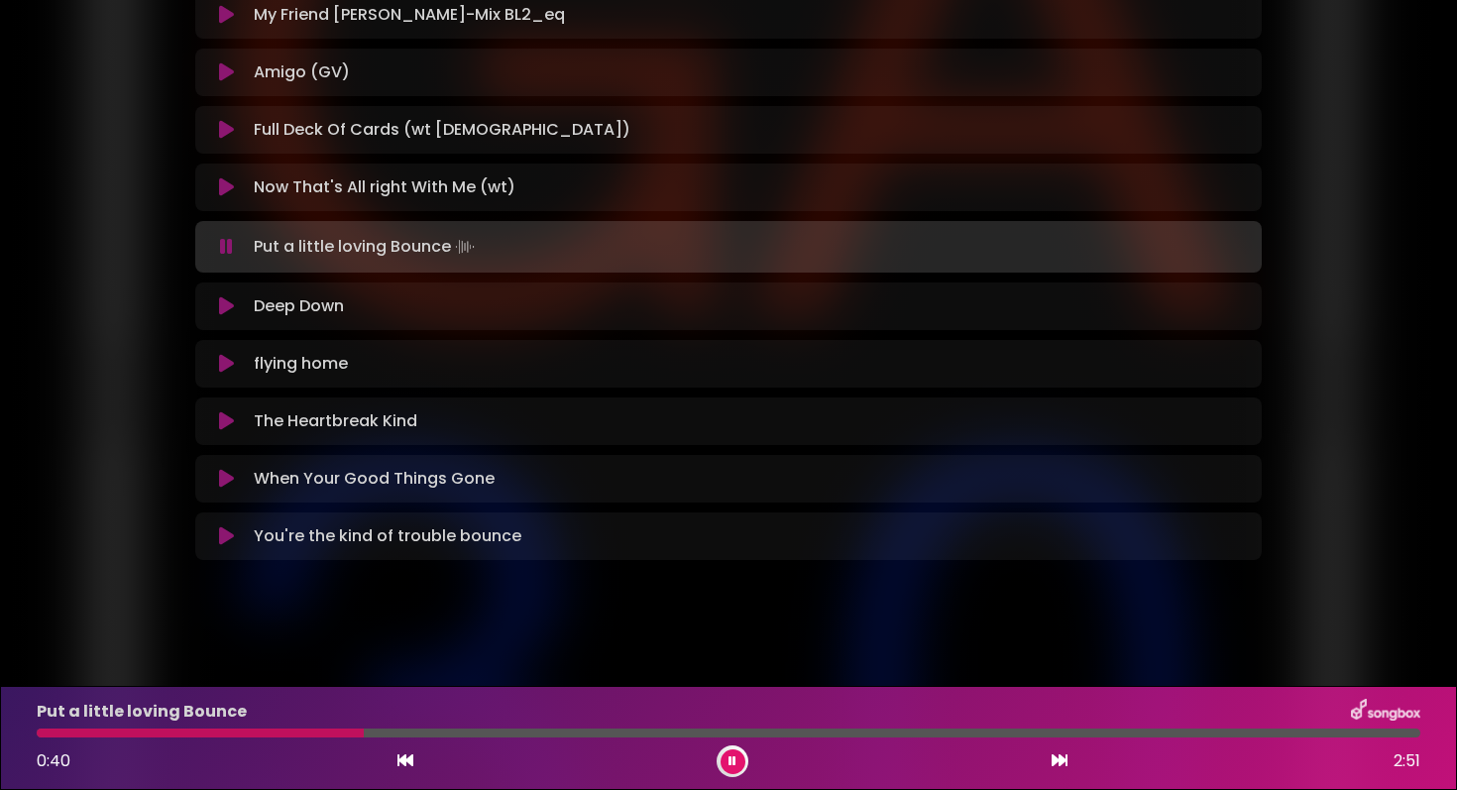
click at [231, 300] on icon at bounding box center [226, 306] width 15 height 20
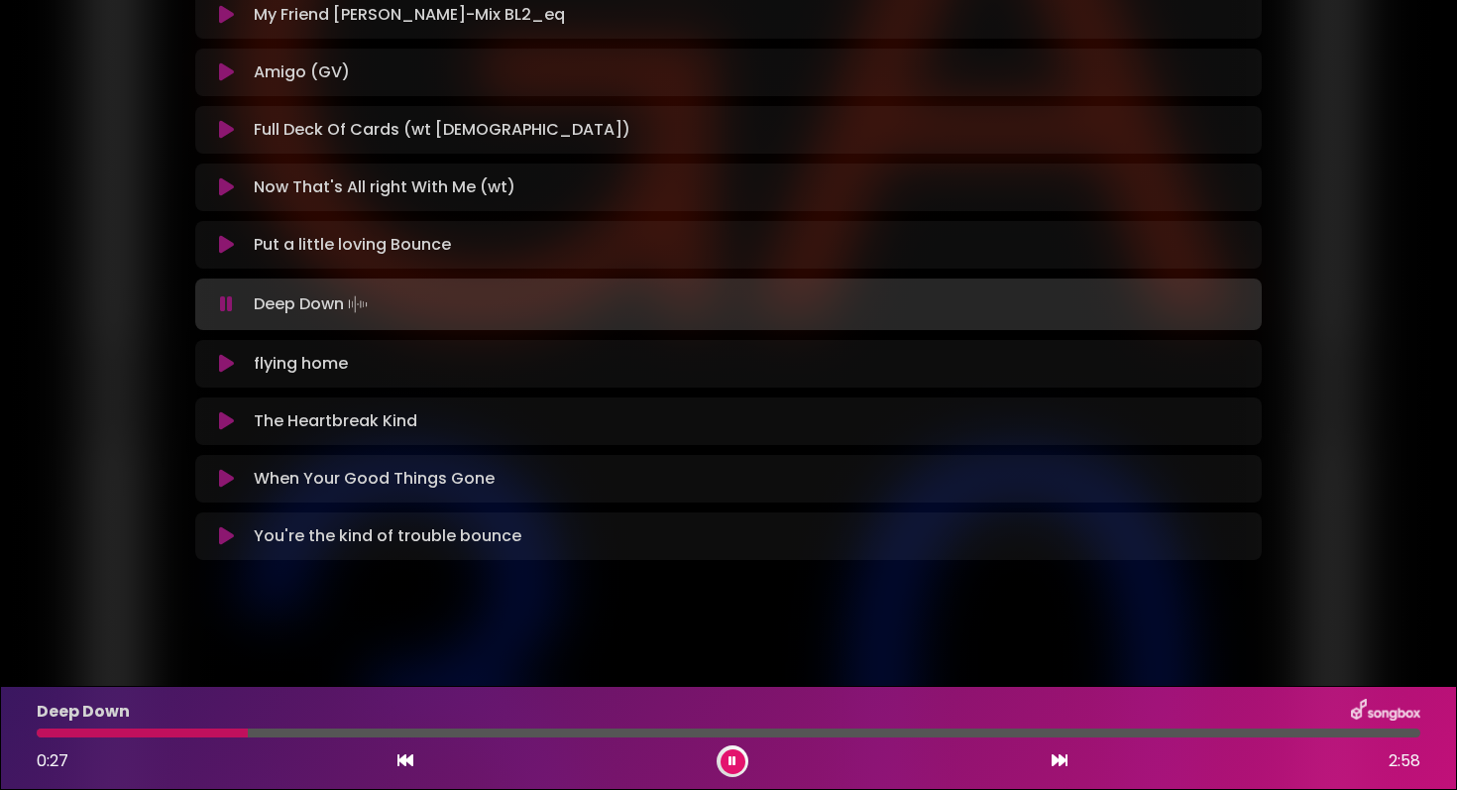
click at [223, 361] on icon at bounding box center [226, 364] width 15 height 20
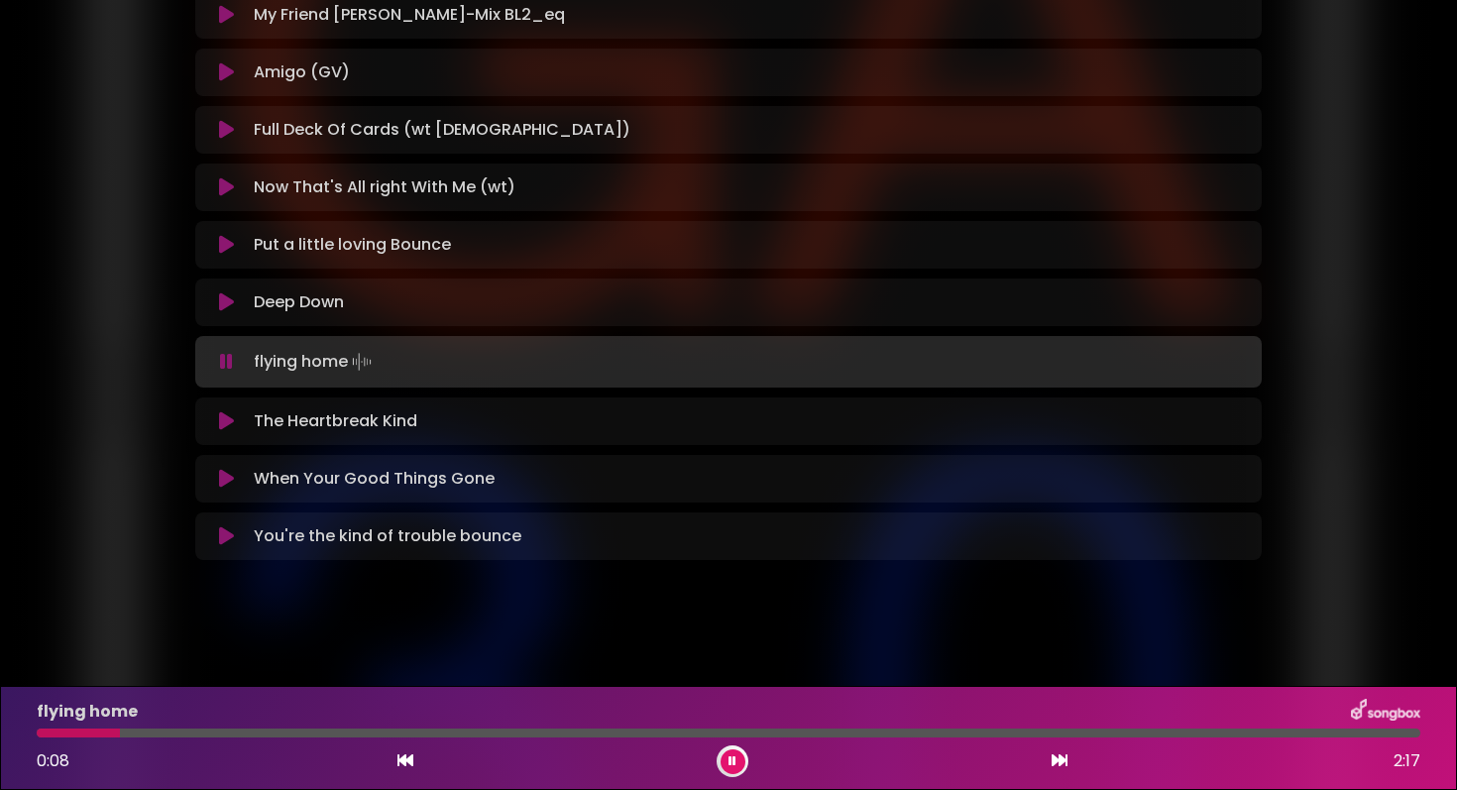
click at [224, 535] on icon at bounding box center [226, 536] width 15 height 20
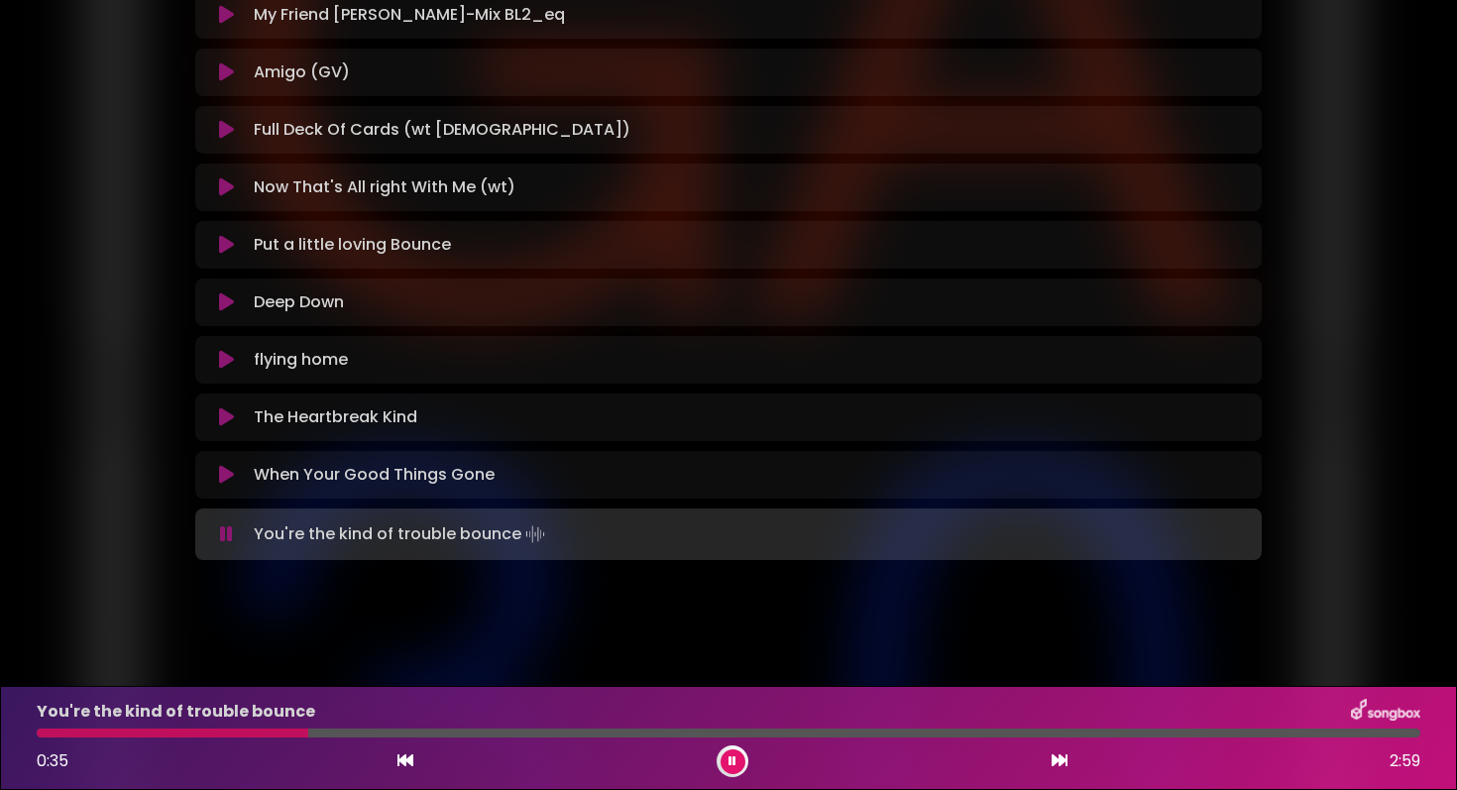
click at [228, 531] on icon at bounding box center [226, 534] width 13 height 20
